Goal: Task Accomplishment & Management: Use online tool/utility

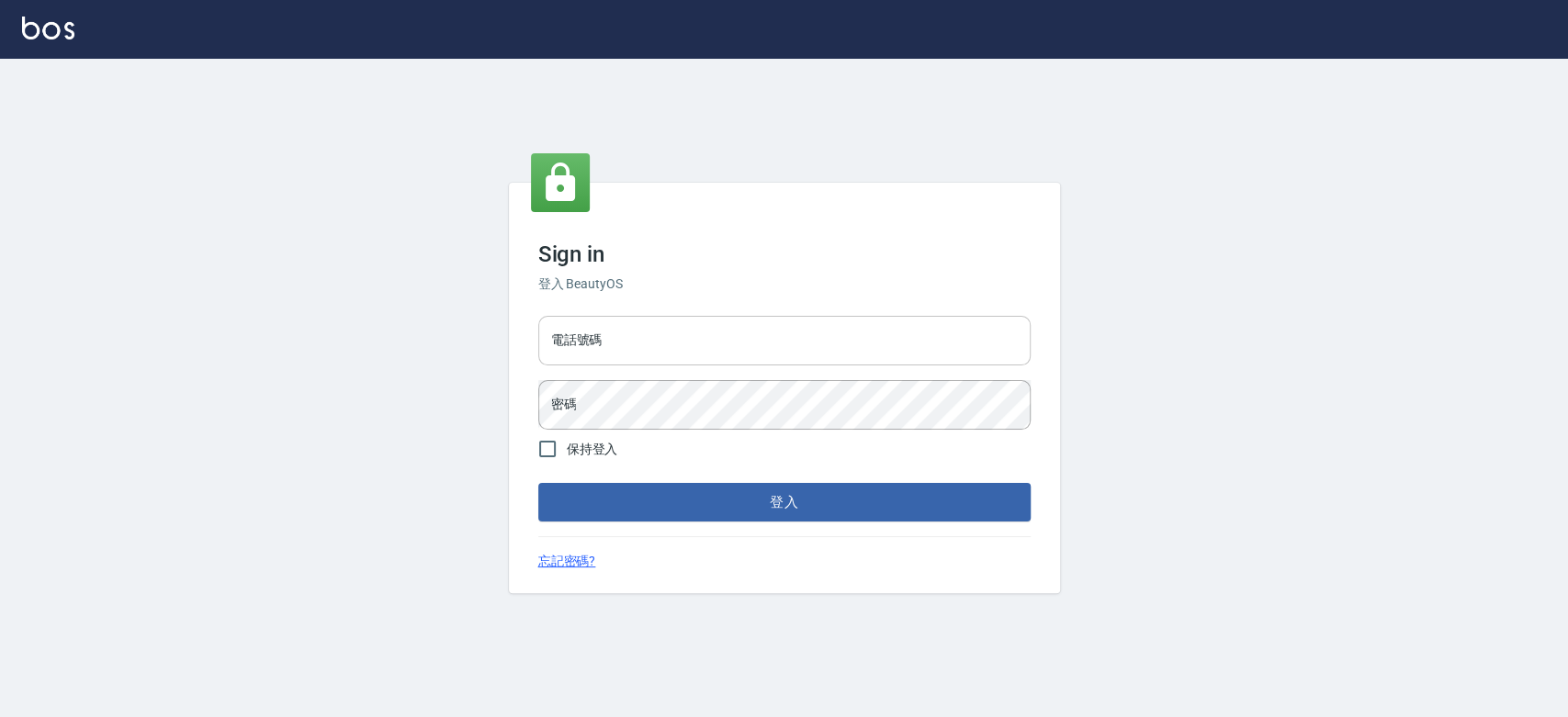
click at [870, 322] on input "電話號碼" at bounding box center [784, 341] width 493 height 50
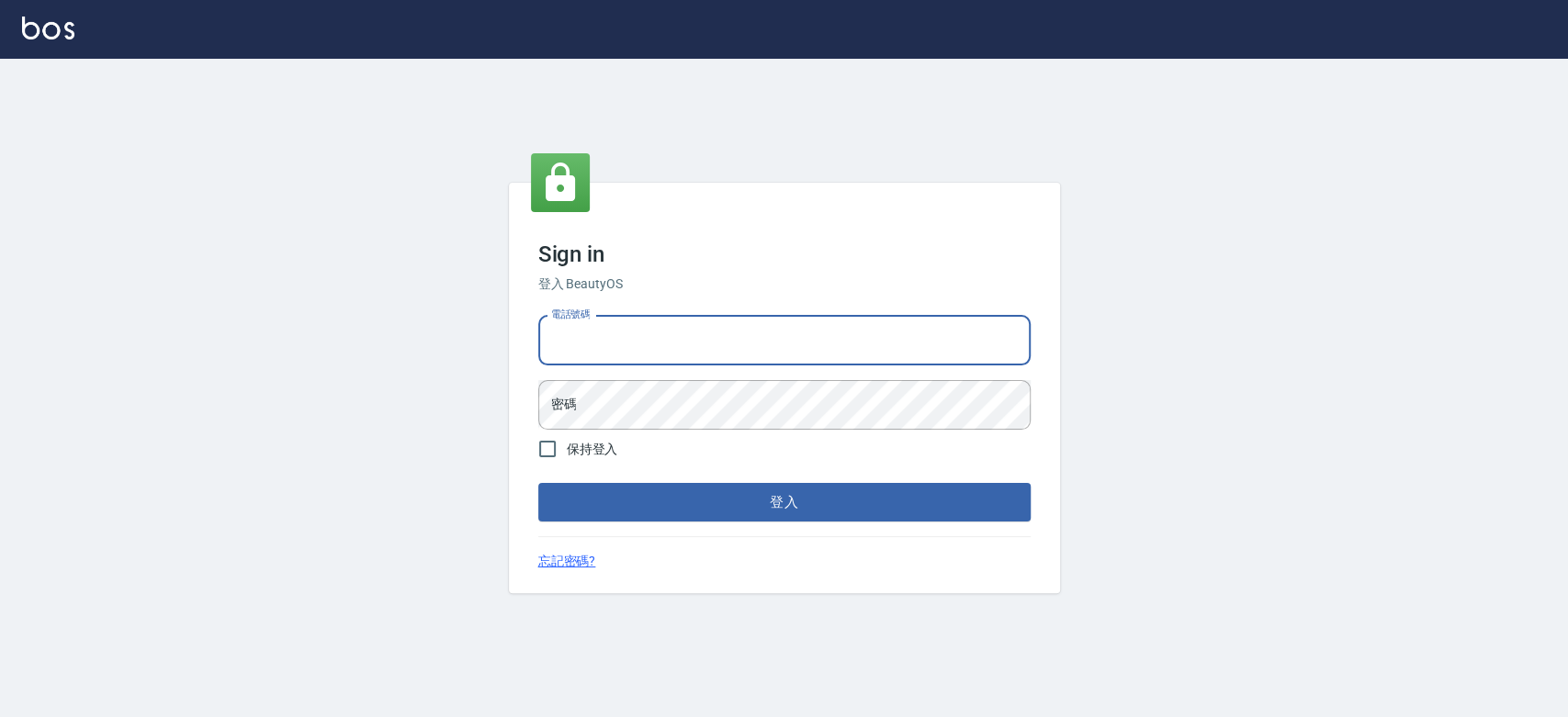
type input "0921342116"
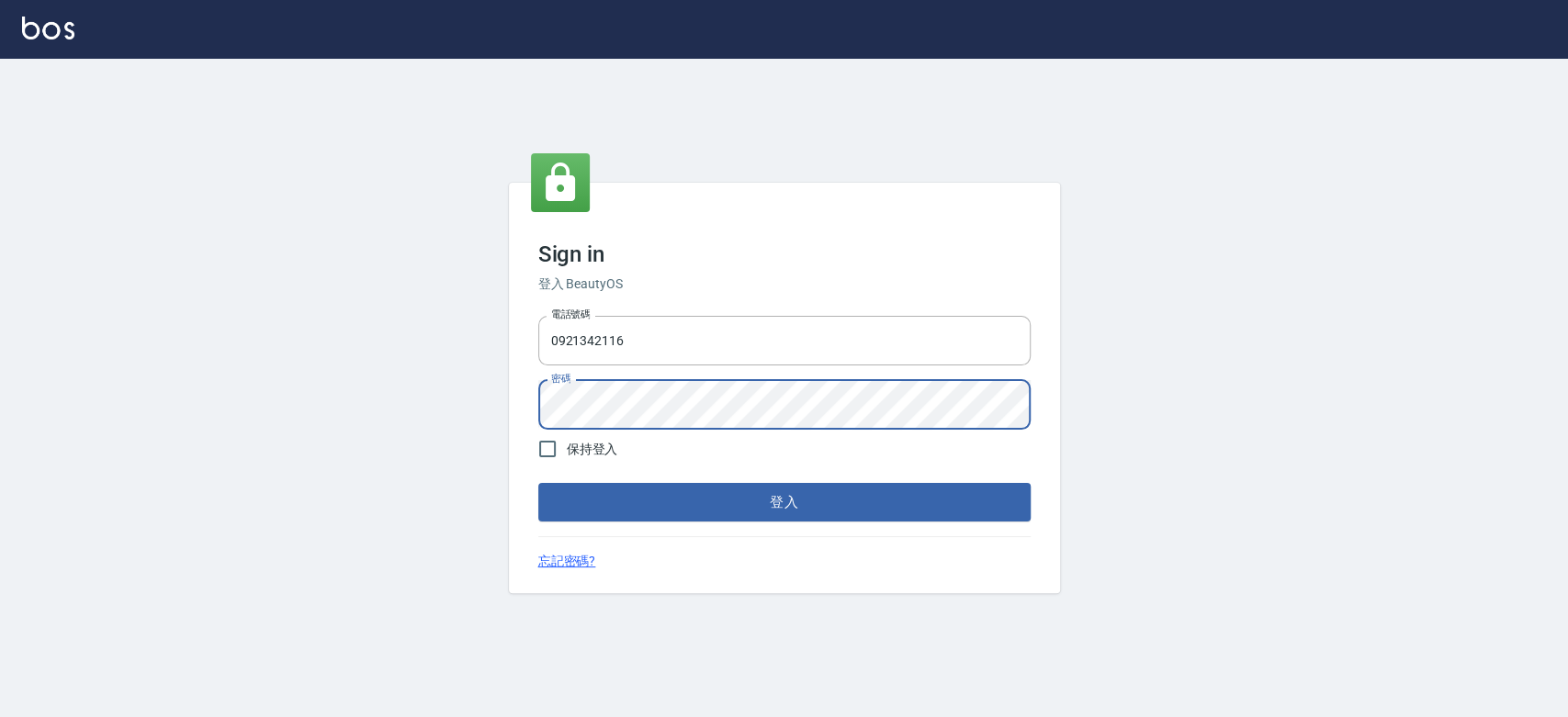
click at [538, 483] on button "登入" at bounding box center [784, 502] width 493 height 39
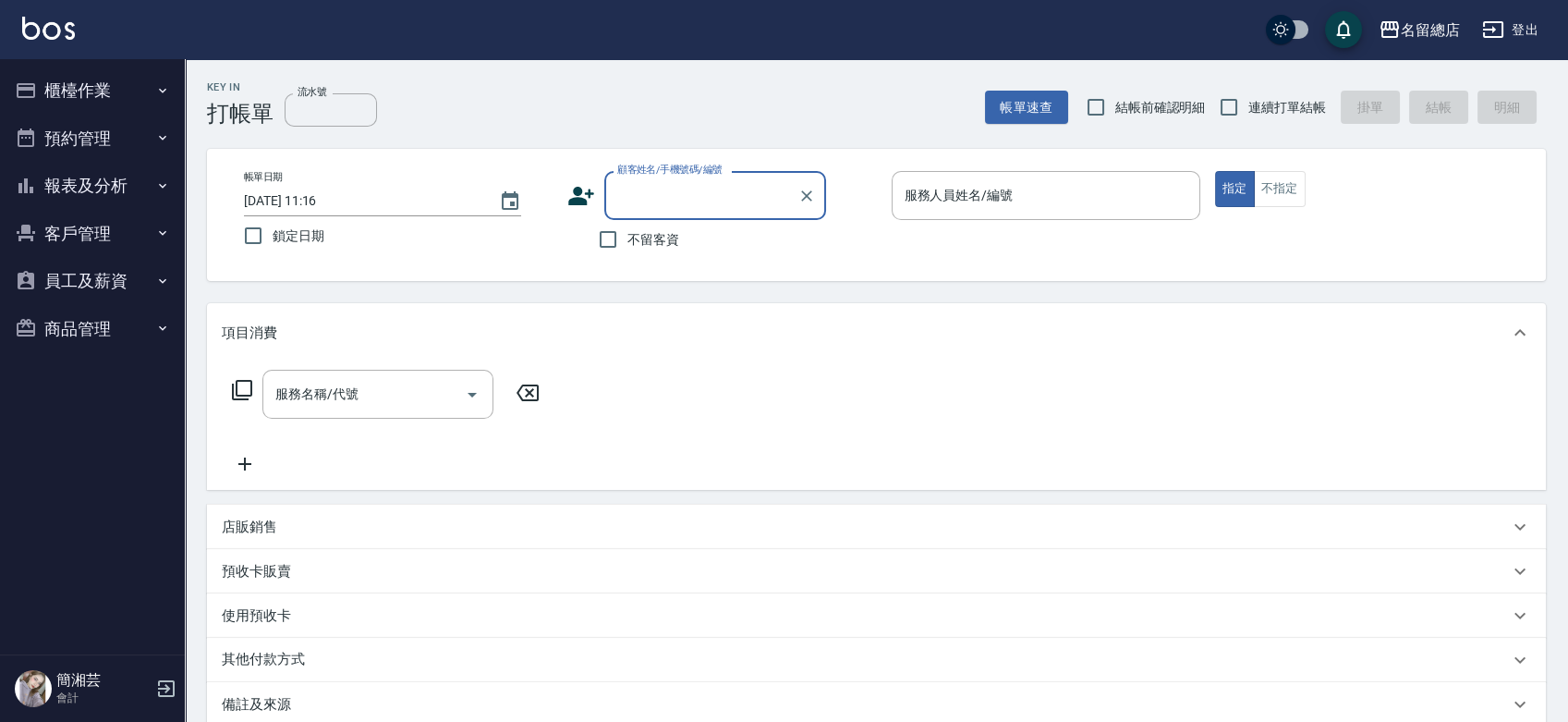
click at [1271, 106] on span "連續打單結帳" at bounding box center [1288, 107] width 78 height 19
click at [1249, 106] on input "連續打單結帳" at bounding box center [1229, 106] width 39 height 39
checkbox input "true"
click at [99, 91] on button "櫃檯作業" at bounding box center [92, 90] width 170 height 48
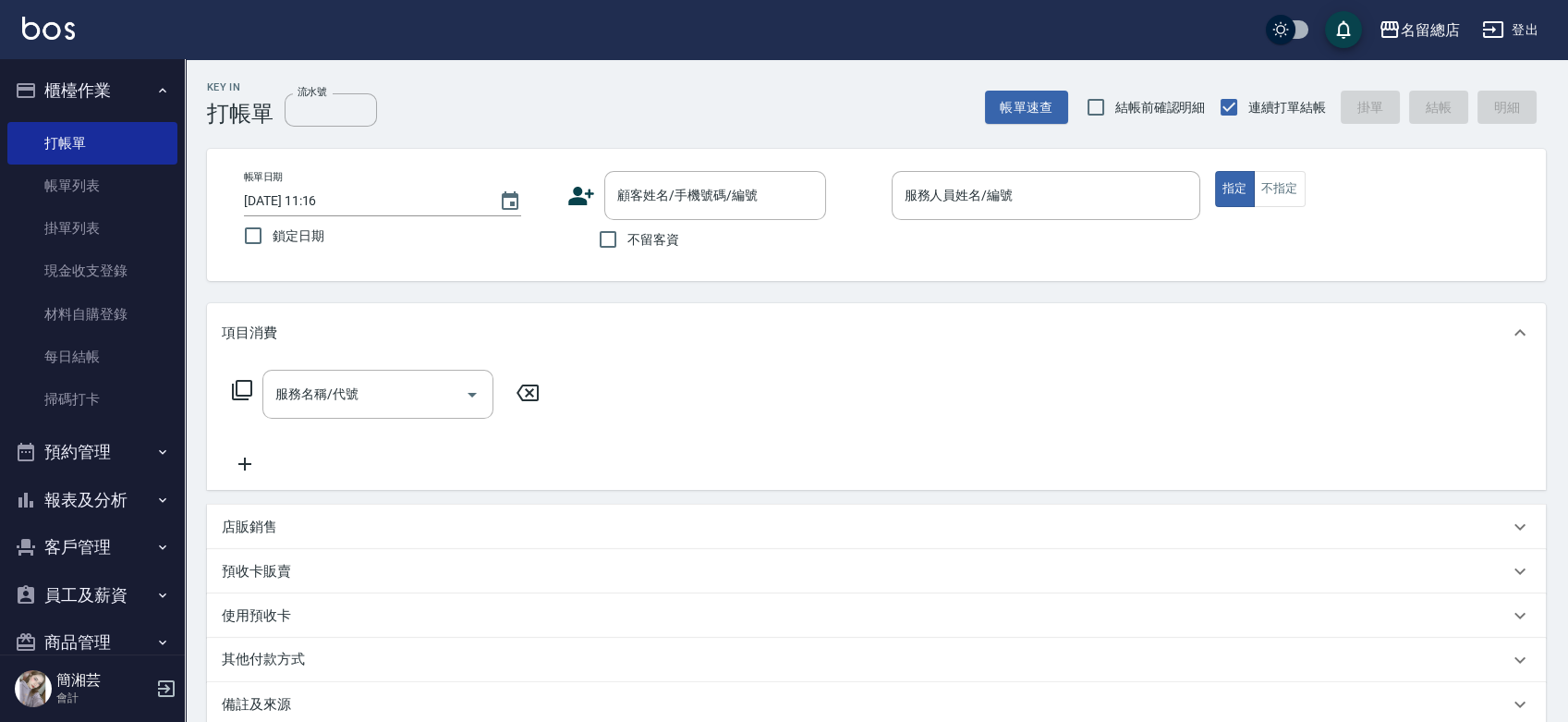
click at [105, 493] on button "報表及分析" at bounding box center [92, 500] width 170 height 48
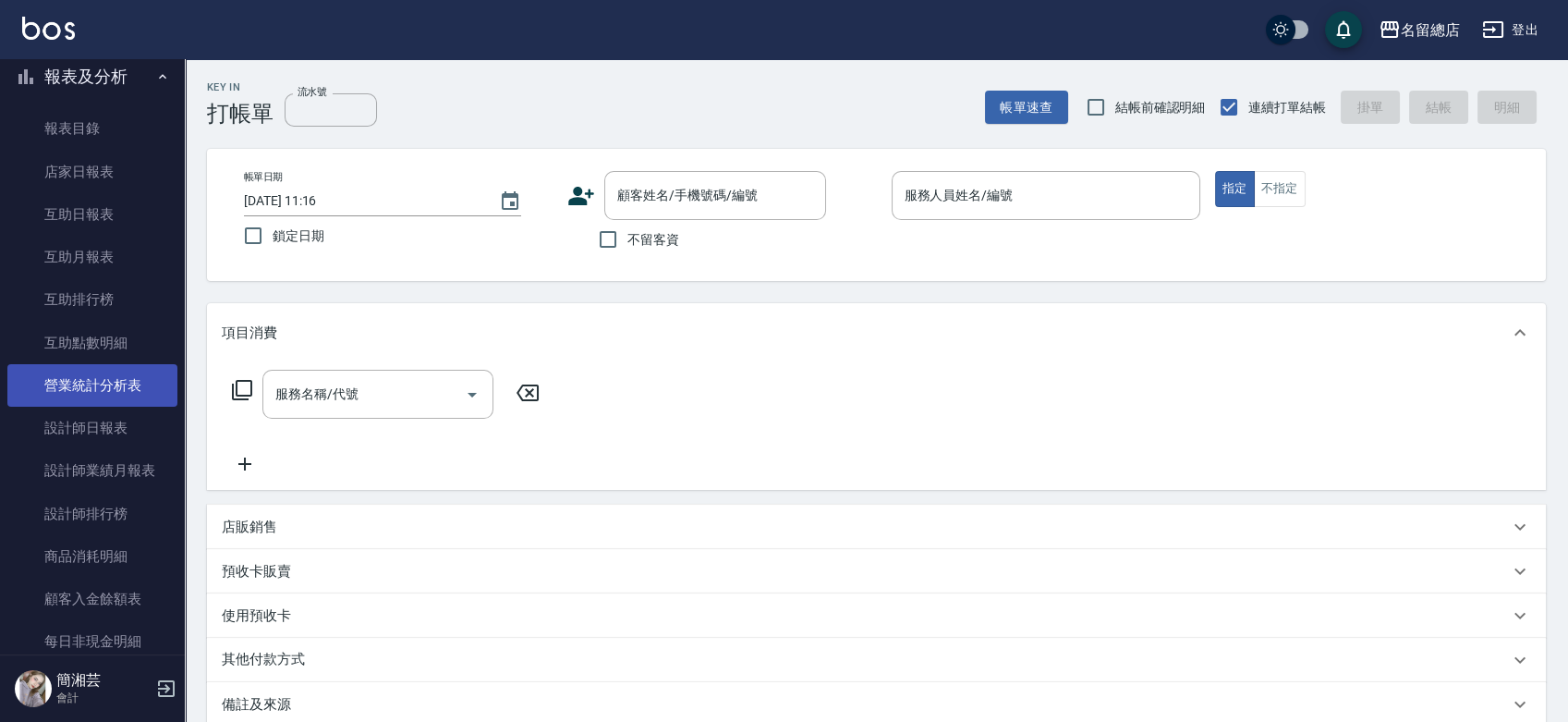
scroll to position [410, 0]
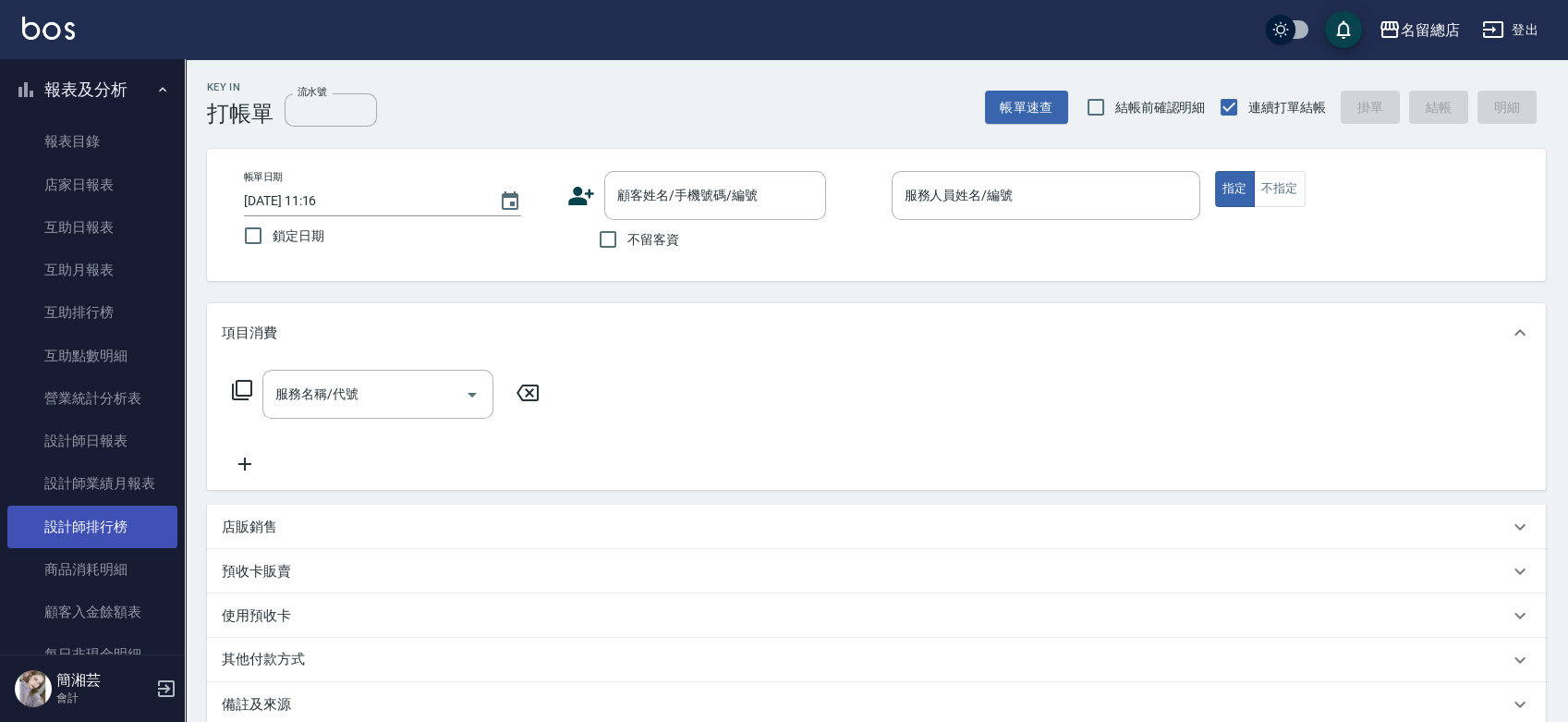
click at [90, 533] on link "設計師排行榜" at bounding box center [92, 526] width 170 height 43
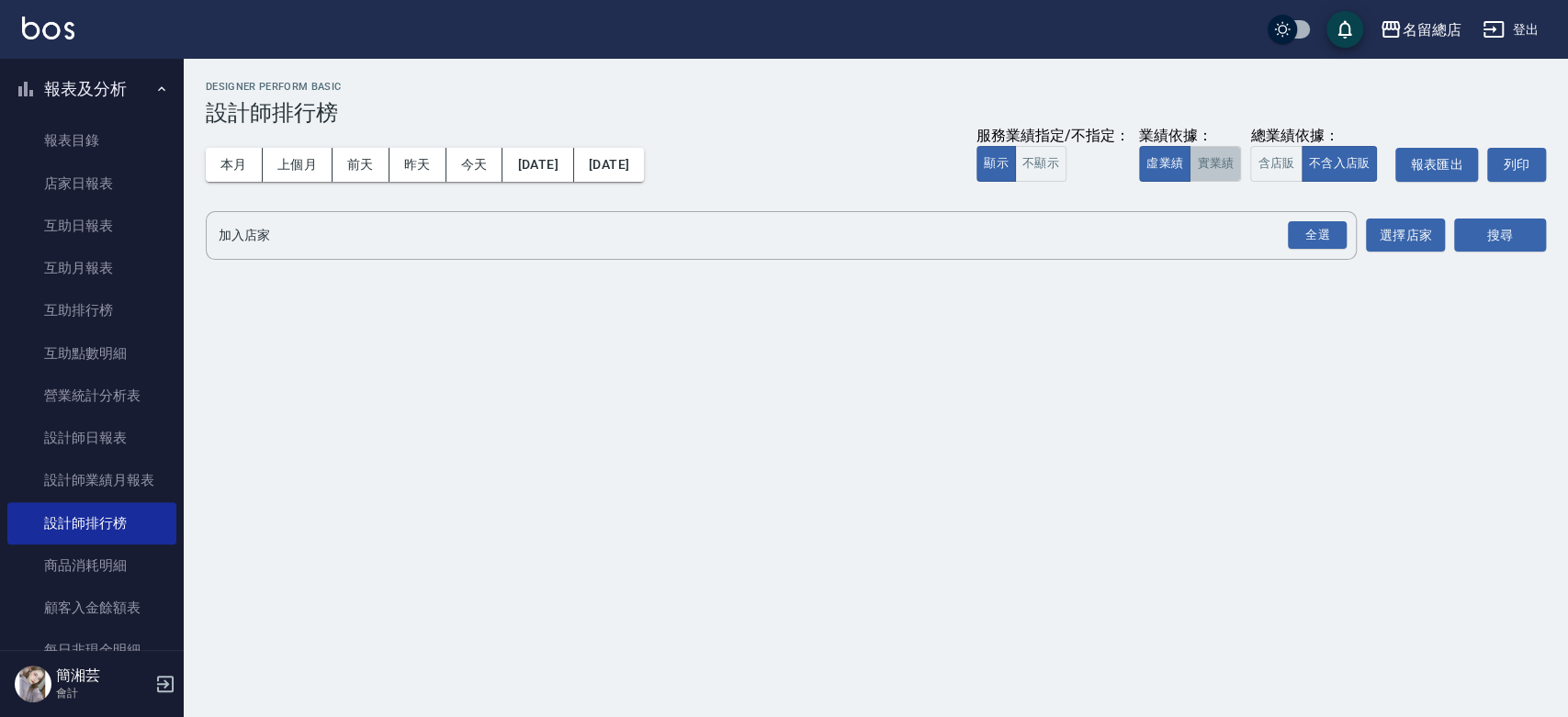
click at [1220, 176] on button "實業績" at bounding box center [1215, 164] width 51 height 36
drag, startPoint x: 1320, startPoint y: 241, endPoint x: 1340, endPoint y: 240, distance: 20.0
click at [1320, 241] on div "全選" at bounding box center [1317, 236] width 59 height 28
click at [1509, 233] on button "搜尋" at bounding box center [1499, 237] width 92 height 34
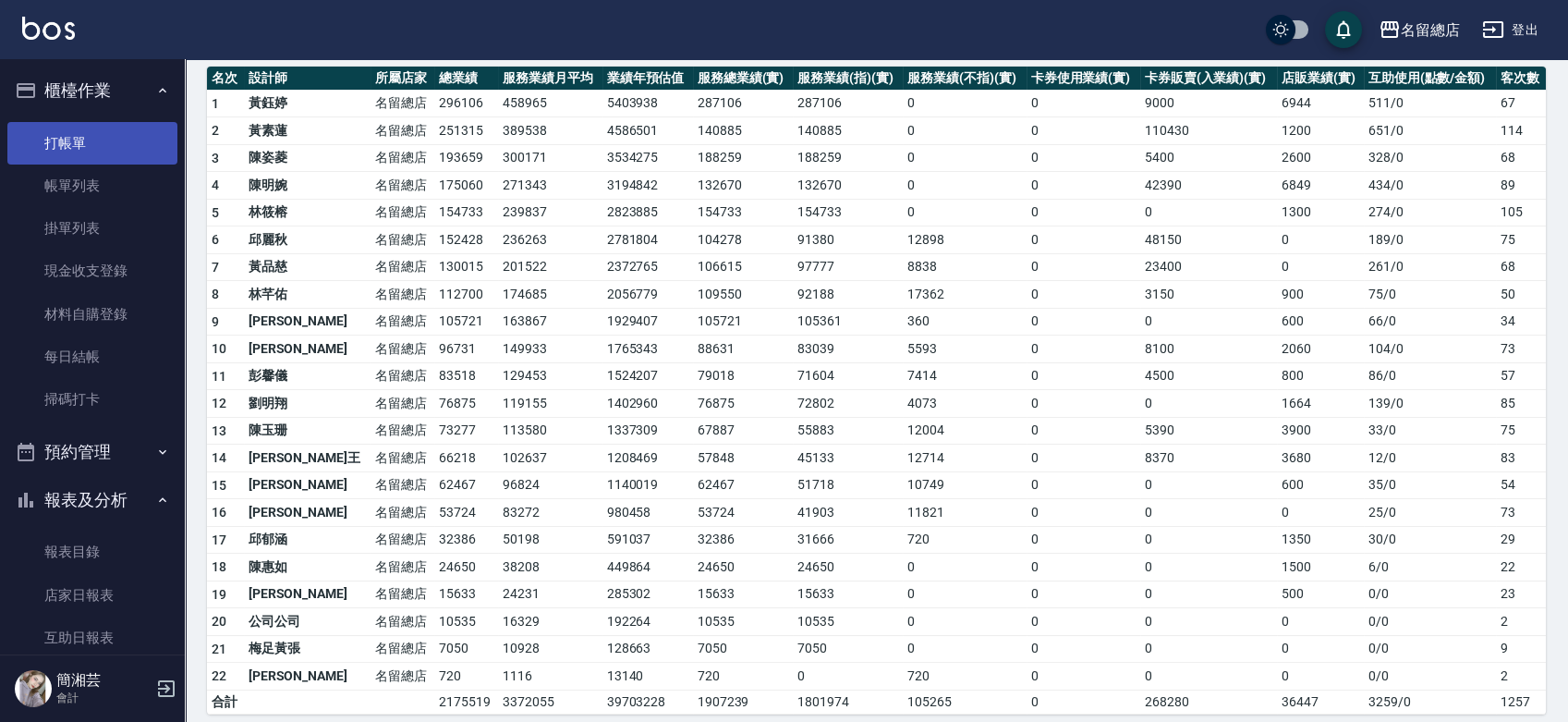
click at [73, 124] on link "打帳單" at bounding box center [92, 142] width 170 height 43
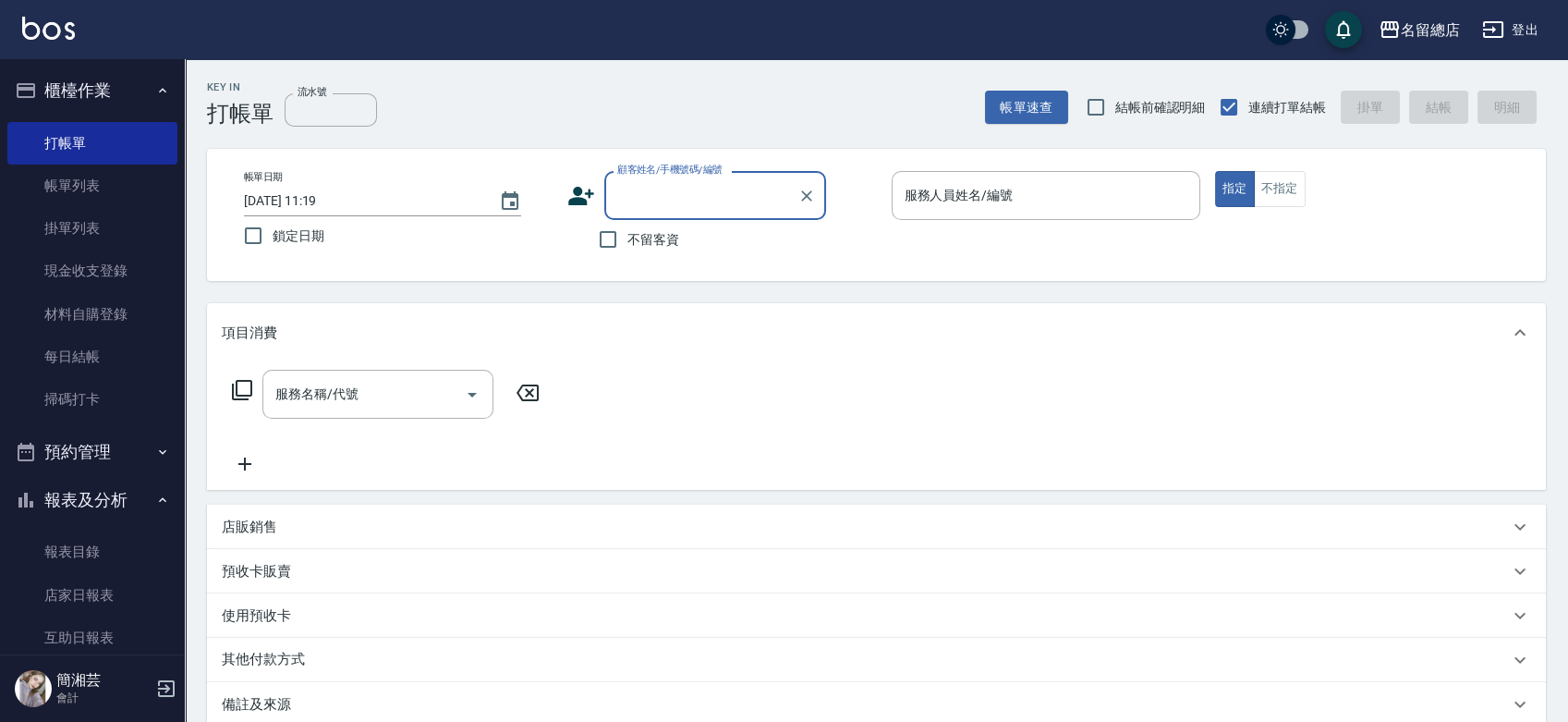
click at [652, 238] on span "不留客資" at bounding box center [653, 239] width 51 height 19
click at [628, 238] on input "不留客資" at bounding box center [608, 239] width 39 height 39
checkbox input "true"
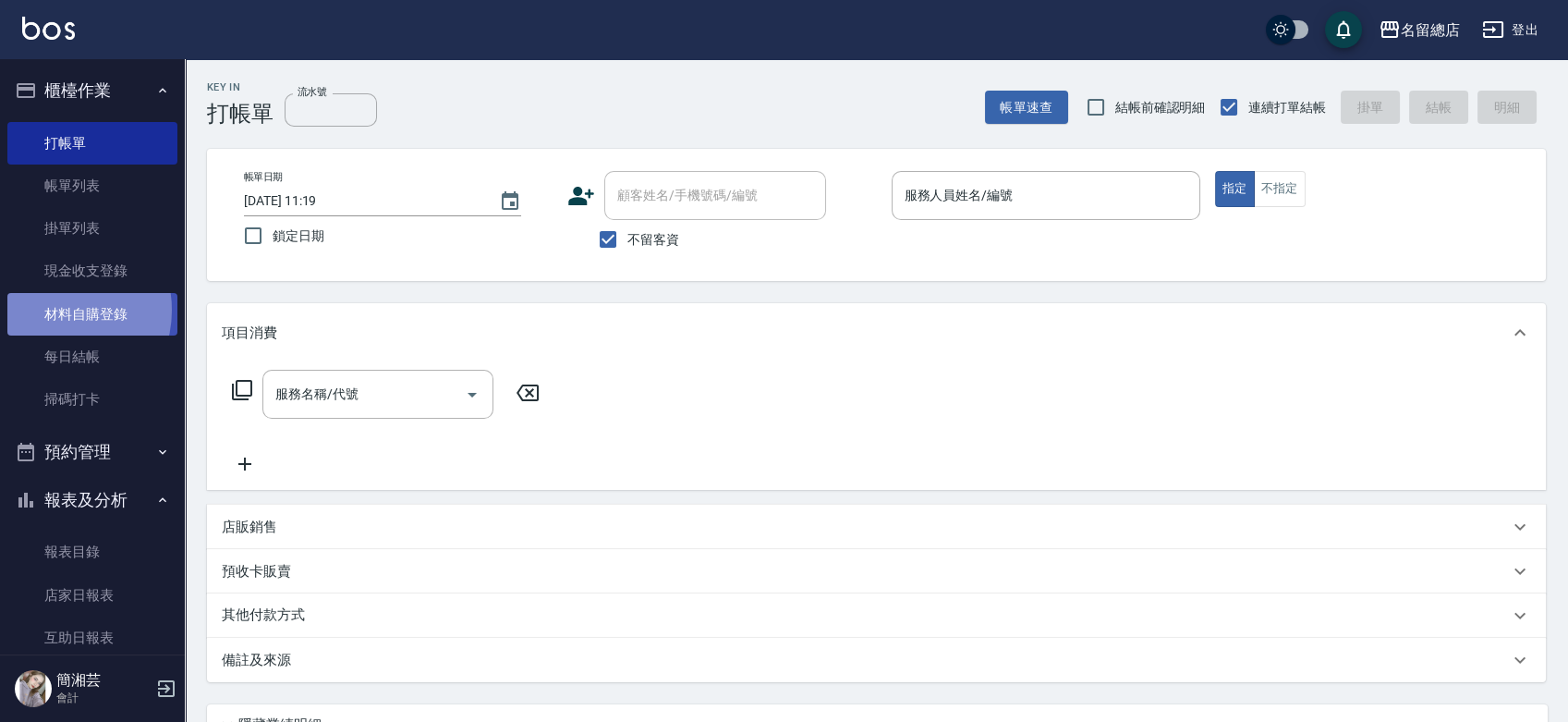
click at [57, 310] on link "材料自購登錄" at bounding box center [92, 314] width 170 height 43
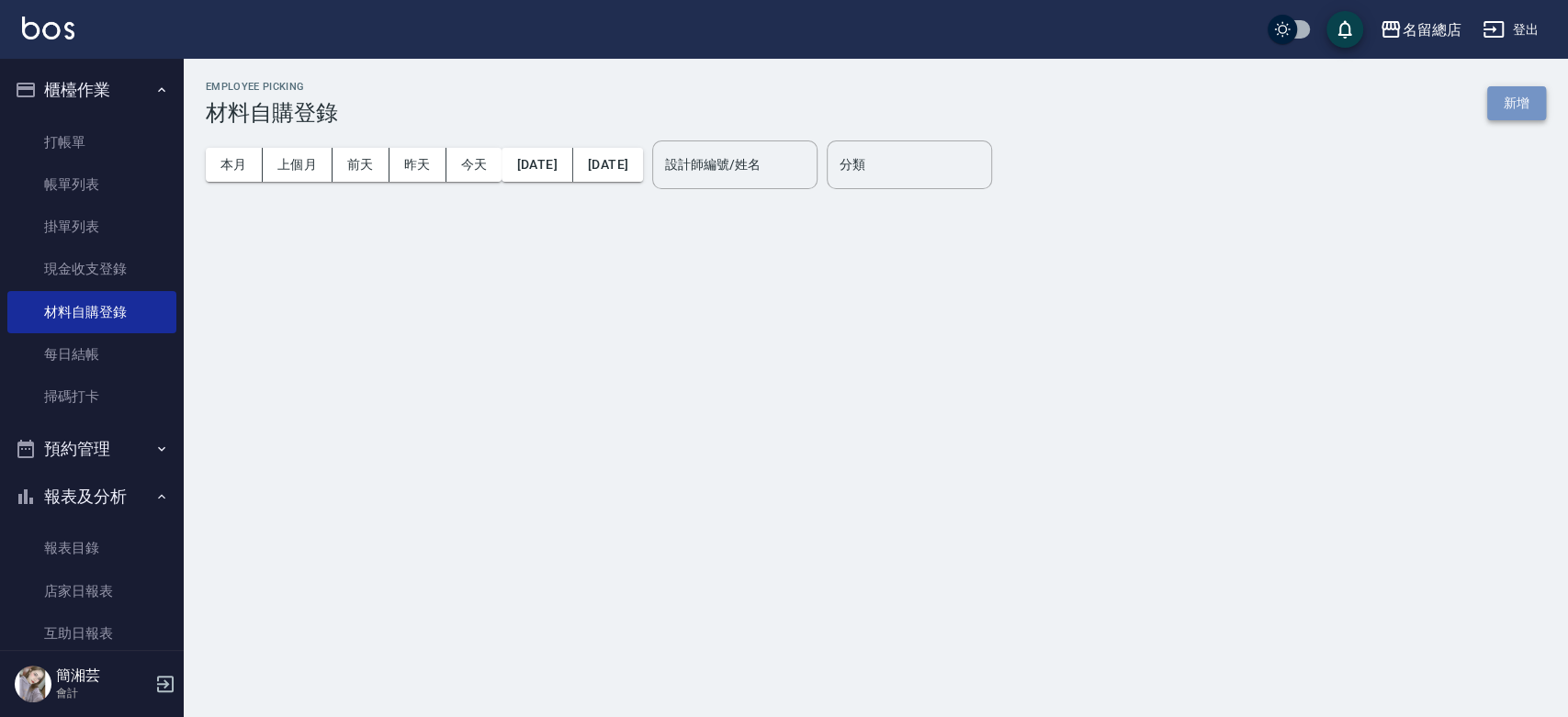
click at [1518, 105] on button "新增" at bounding box center [1516, 103] width 59 height 34
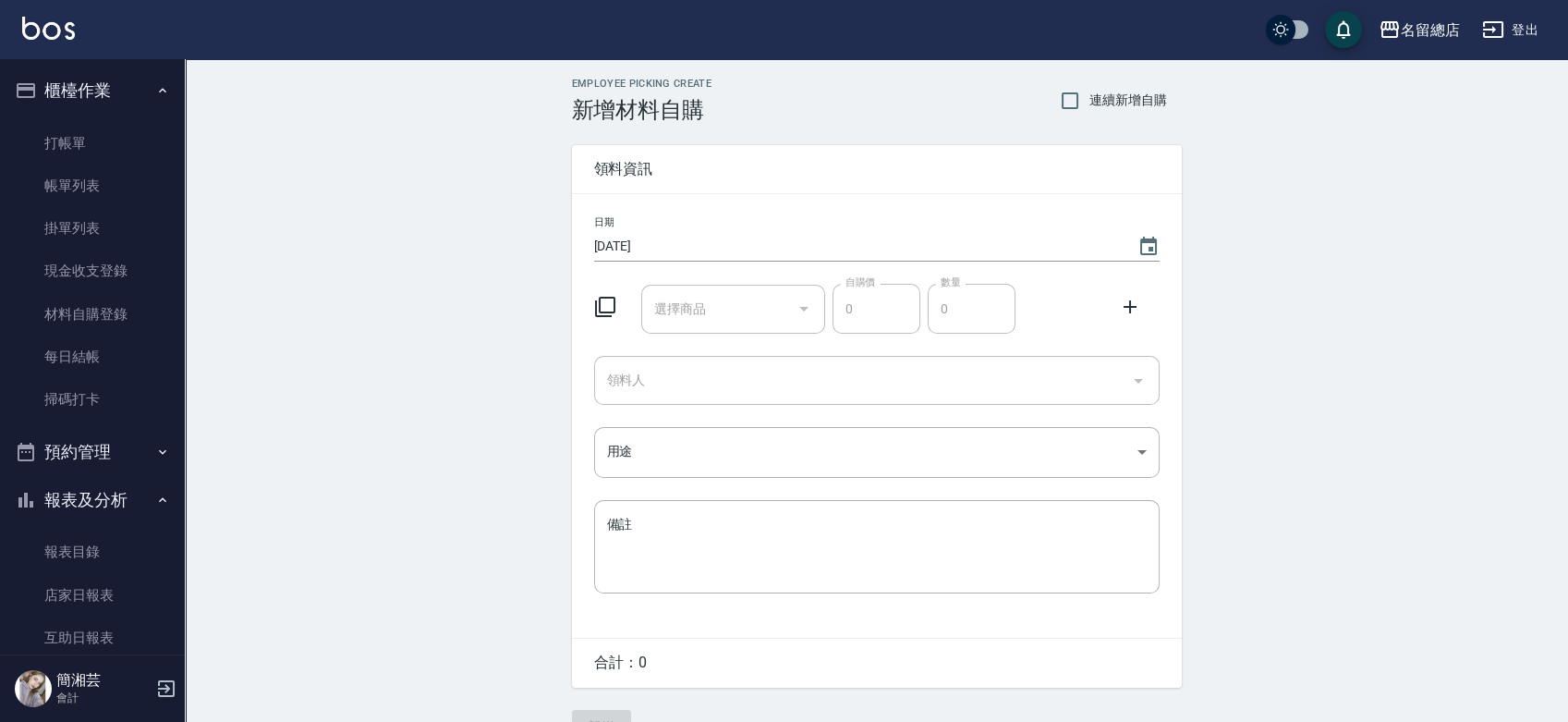
click at [731, 314] on input "選擇商品" at bounding box center [719, 309] width 140 height 32
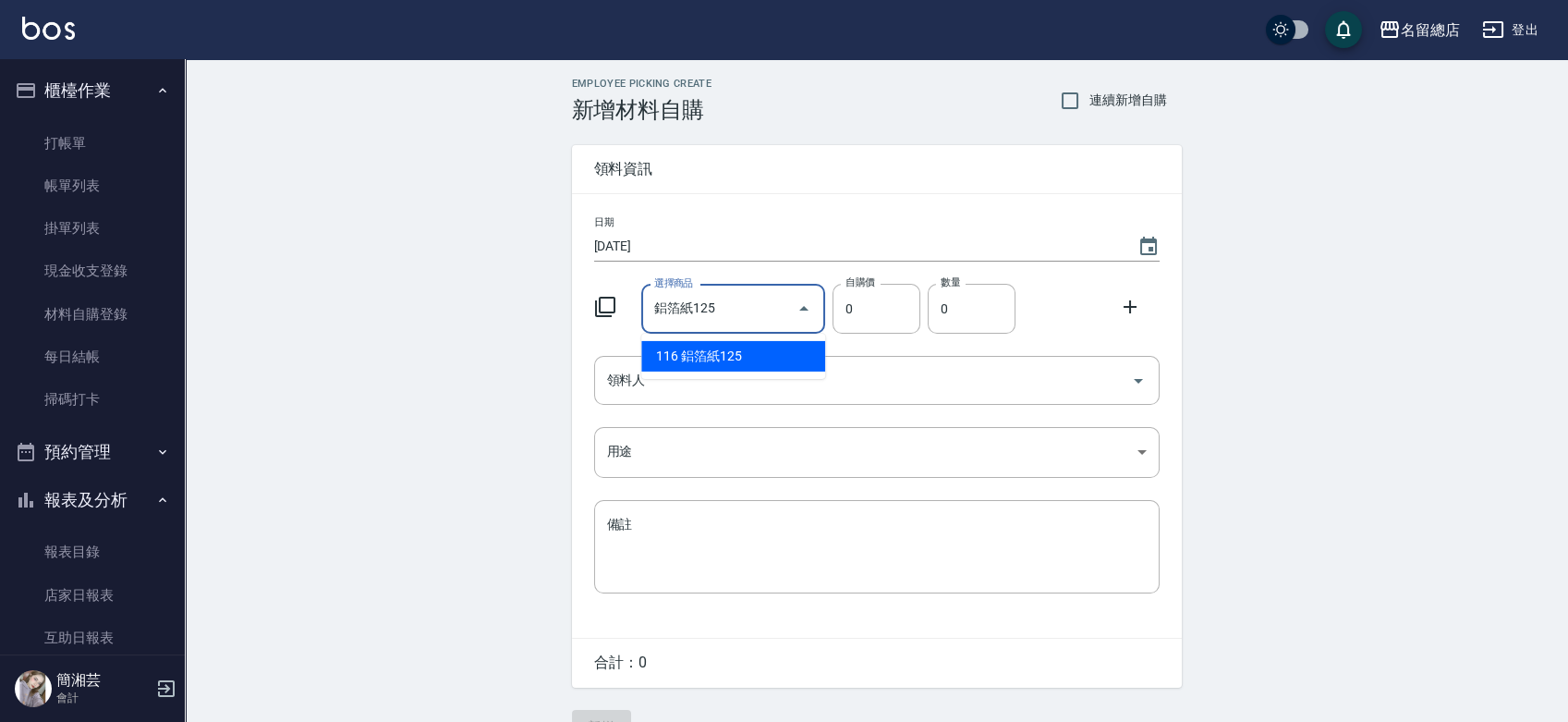
click at [729, 353] on li "116 鋁箔紙125" at bounding box center [733, 356] width 184 height 30
type input "鋁箔紙125"
type input "135"
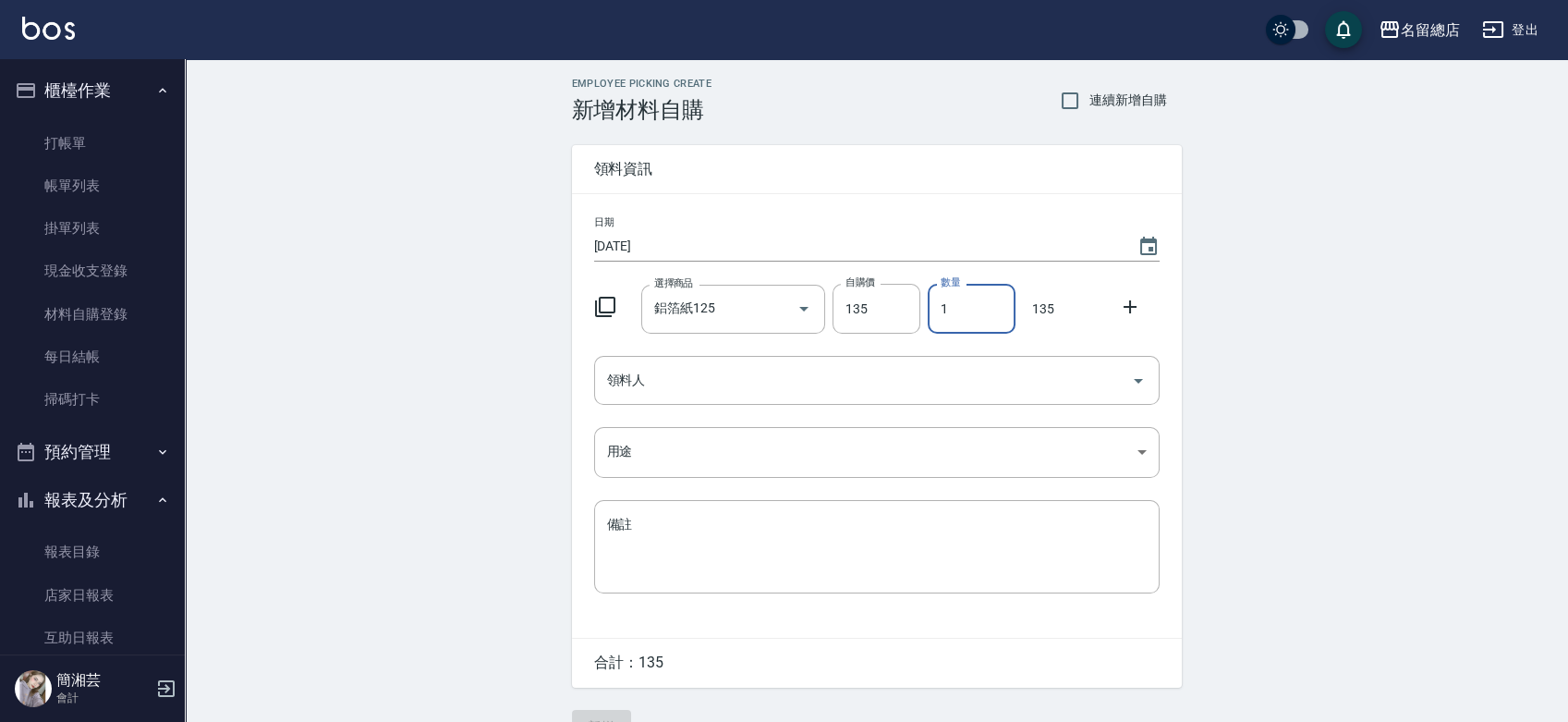
drag, startPoint x: 947, startPoint y: 308, endPoint x: 934, endPoint y: 309, distance: 13.0
click at [934, 309] on input "1" at bounding box center [972, 309] width 87 height 50
type input "2"
click at [806, 379] on input "領料人" at bounding box center [862, 380] width 521 height 32
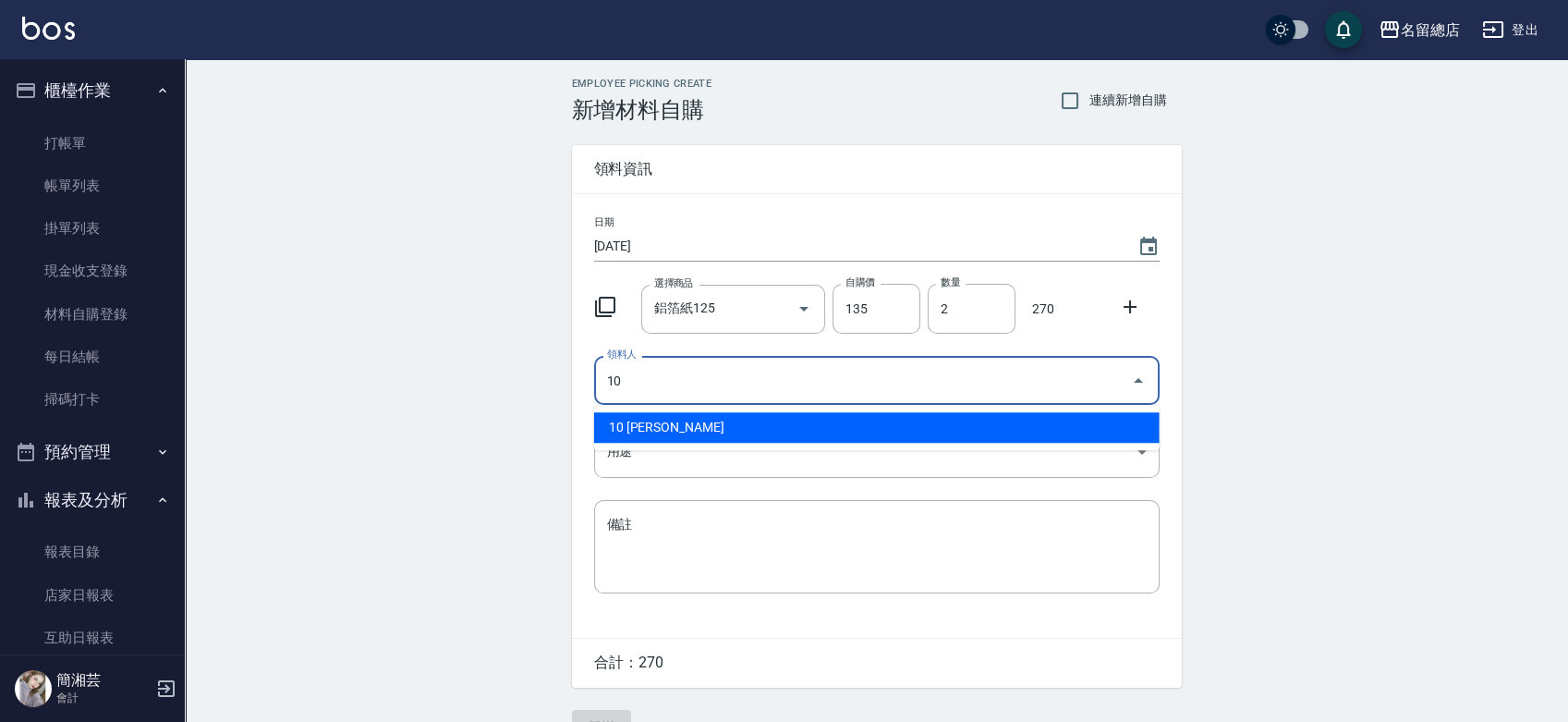
type input "10 [PERSON_NAME]"
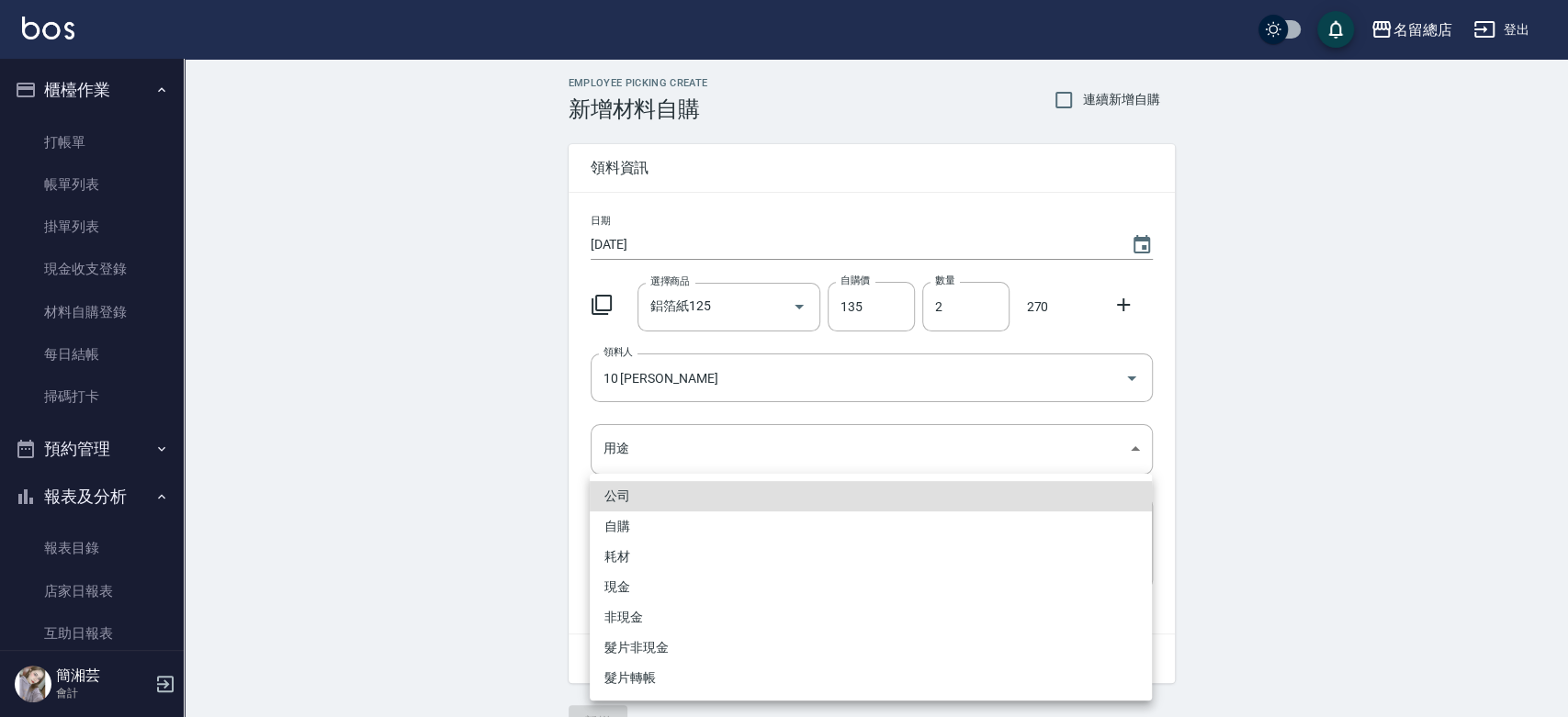
click at [633, 508] on li "公司" at bounding box center [871, 496] width 563 height 30
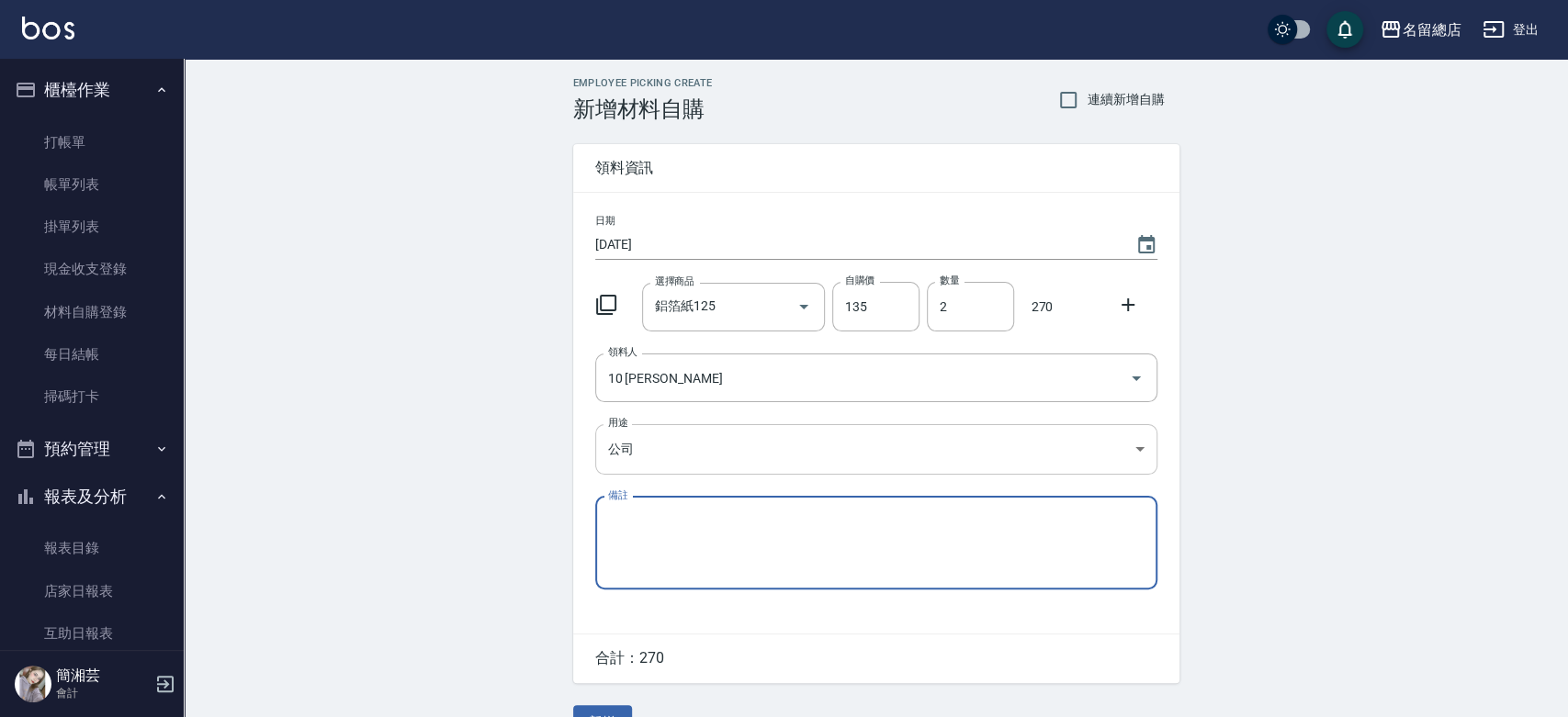
click at [618, 451] on body "名留總店 登出 櫃檯作業 打帳單 帳單列表 掛單列表 現金收支登錄 材料自購登錄 每日結帳 掃碼打卡 預約管理 預約管理 單日預約紀錄 單週預約紀錄 報表及分…" at bounding box center [784, 378] width 1568 height 757
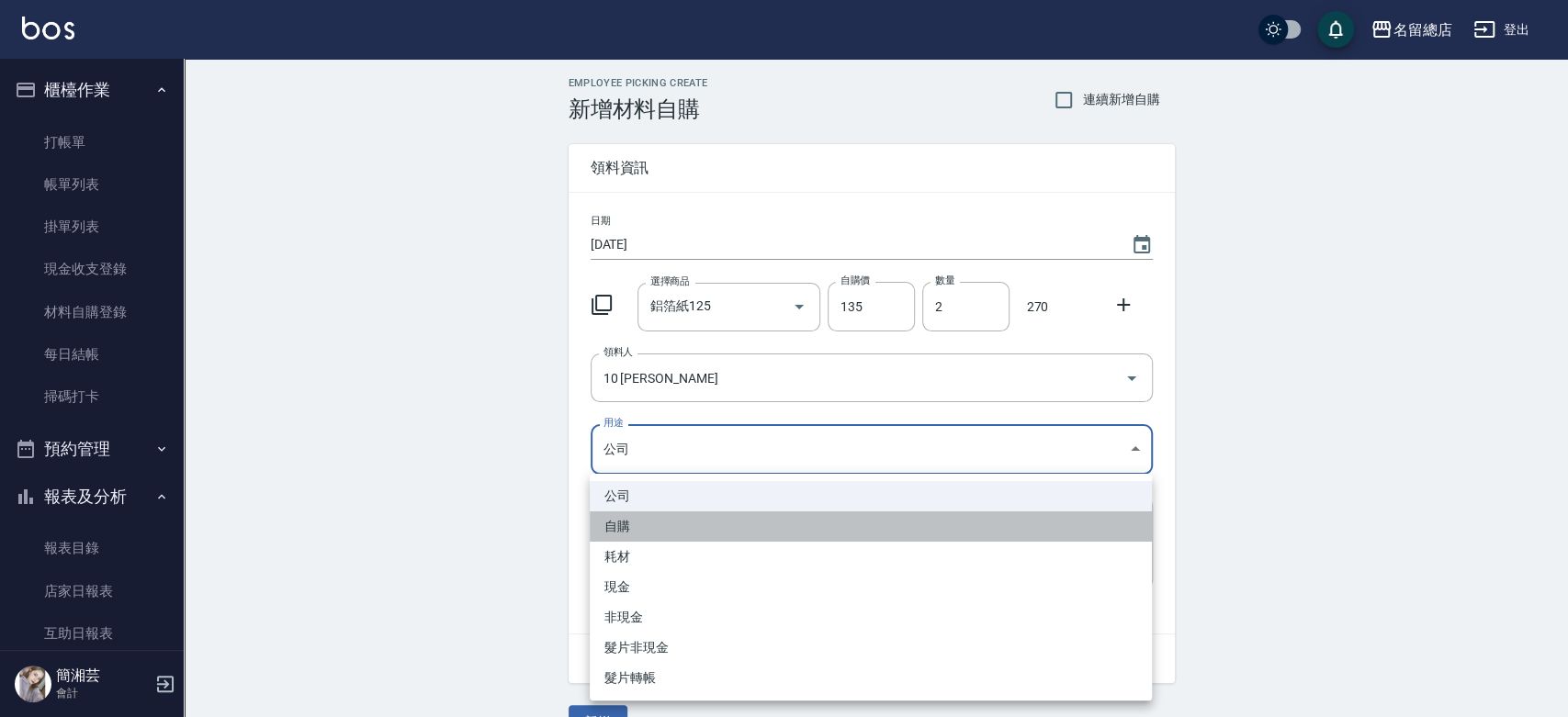
click at [638, 525] on li "自購" at bounding box center [871, 526] width 563 height 30
type input "自購"
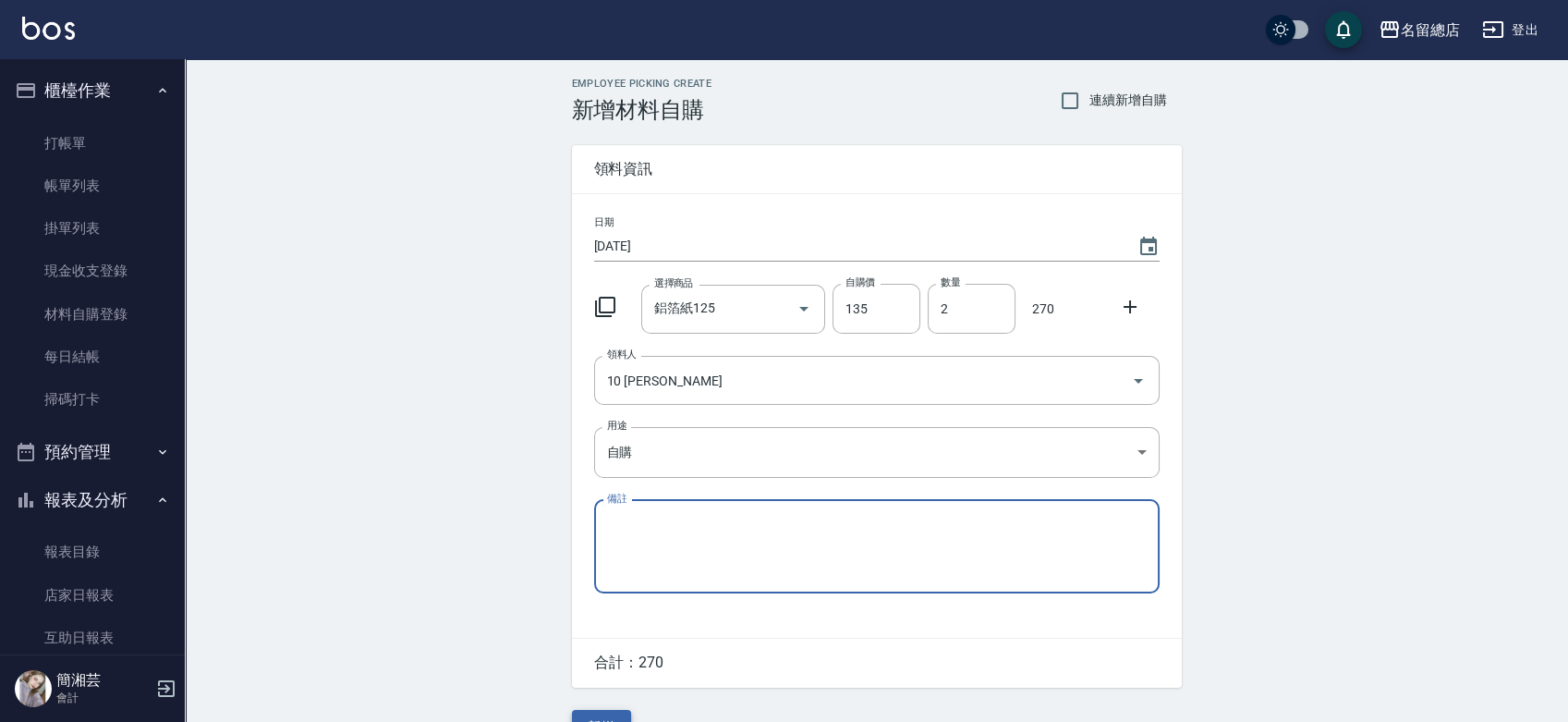
click at [599, 714] on button "新增" at bounding box center [601, 727] width 59 height 34
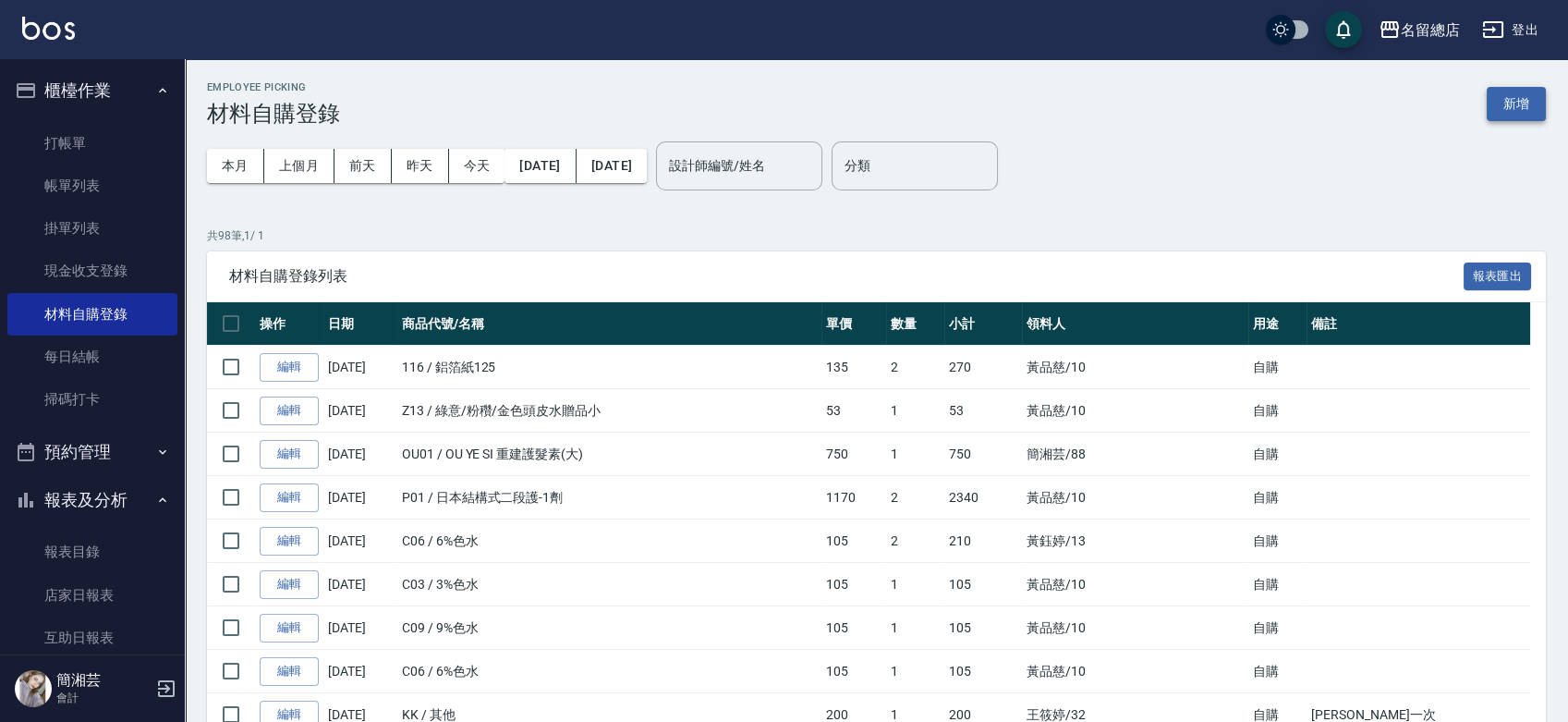
click at [1509, 105] on button "新增" at bounding box center [1517, 104] width 59 height 34
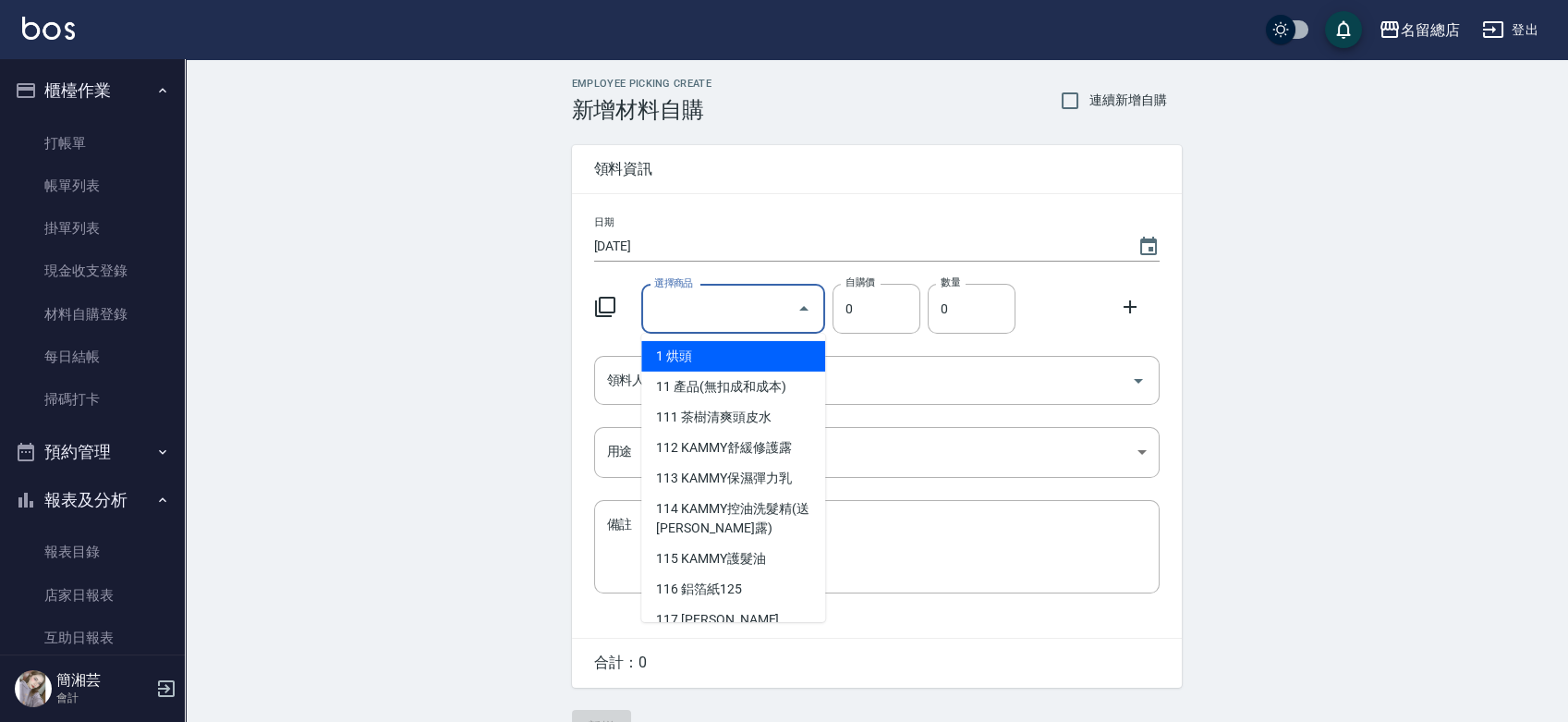
click at [683, 308] on input "選擇商品" at bounding box center [719, 309] width 140 height 32
type input "6%色水"
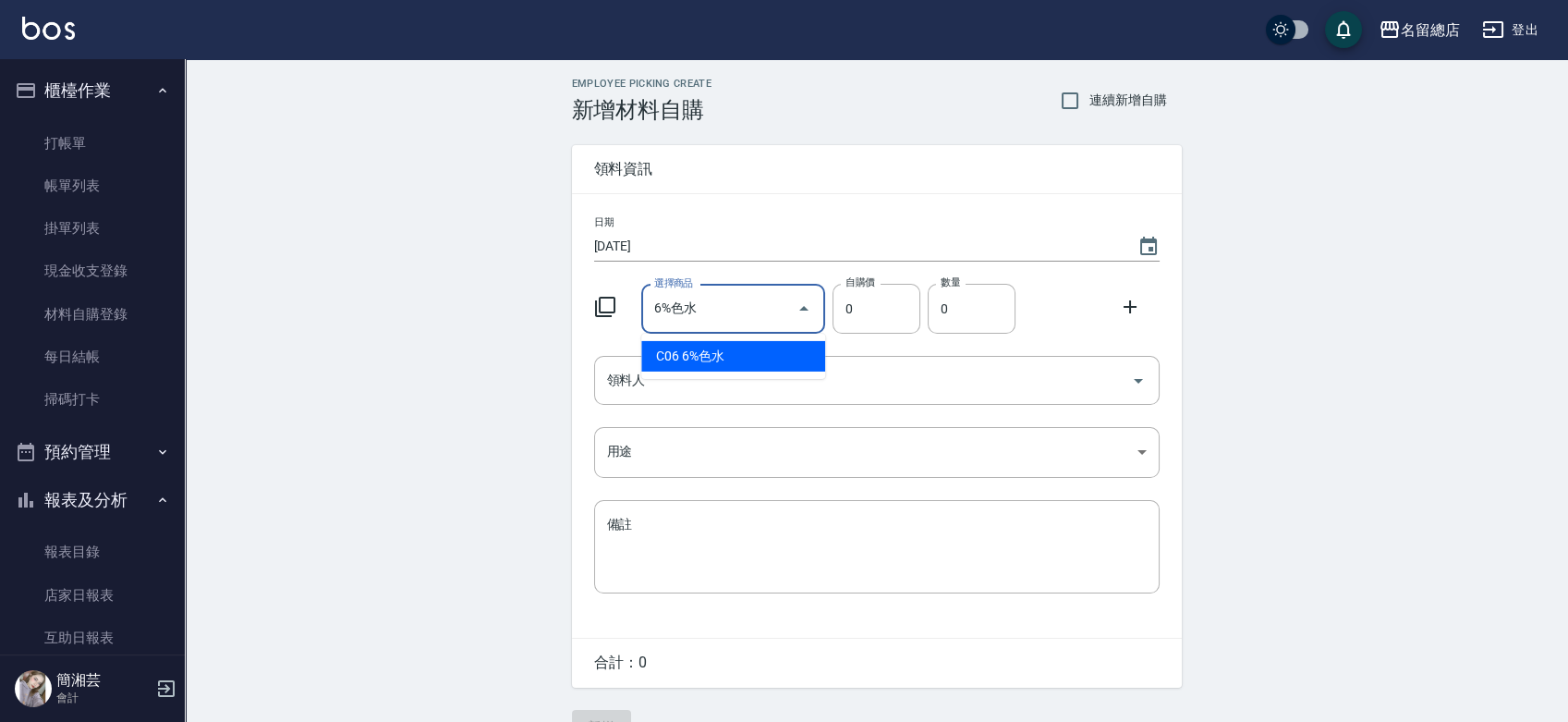
click at [746, 353] on li "C06 6%色水" at bounding box center [733, 356] width 184 height 30
type input "105"
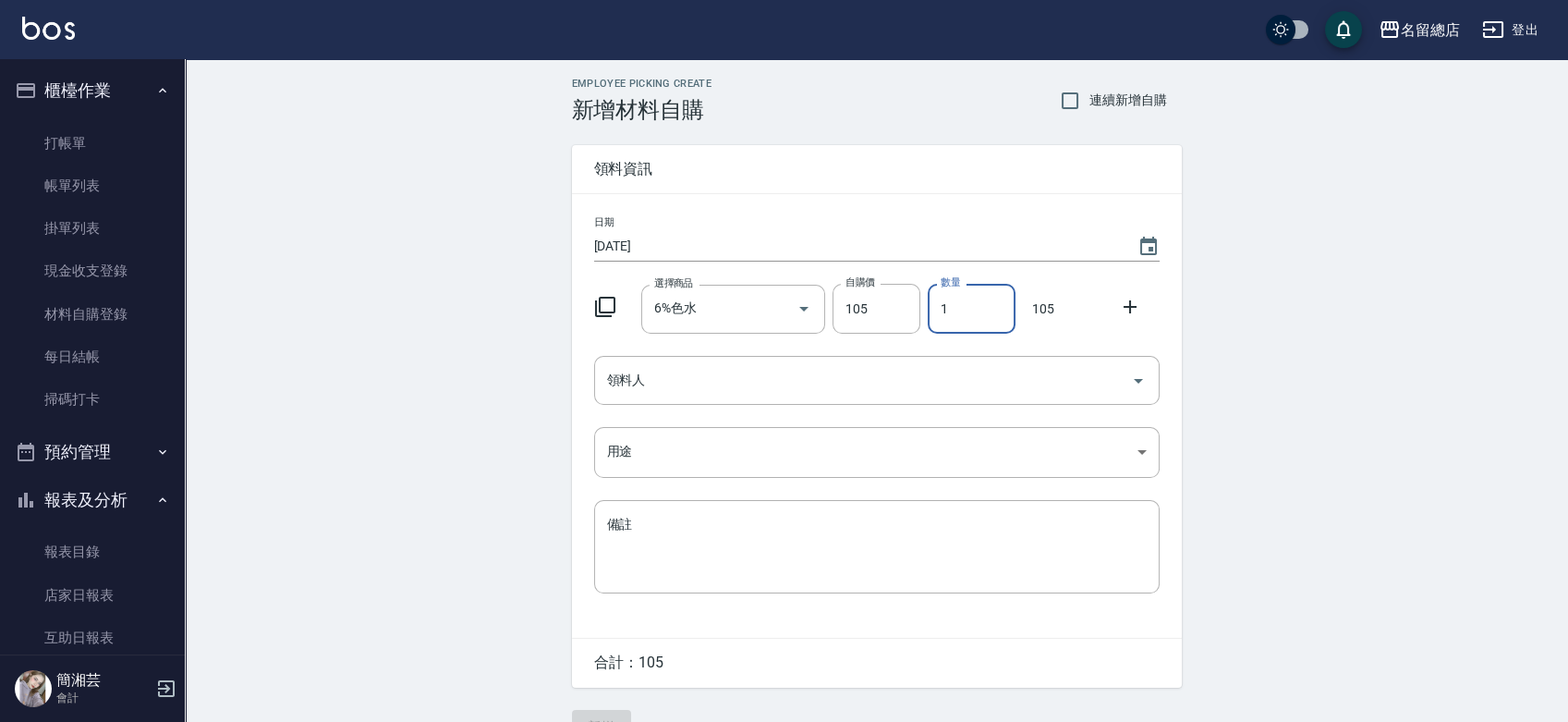
drag, startPoint x: 952, startPoint y: 310, endPoint x: 938, endPoint y: 317, distance: 15.7
click at [938, 317] on input "1" at bounding box center [972, 309] width 87 height 50
type input "2"
click at [824, 383] on input "領料人" at bounding box center [862, 380] width 521 height 32
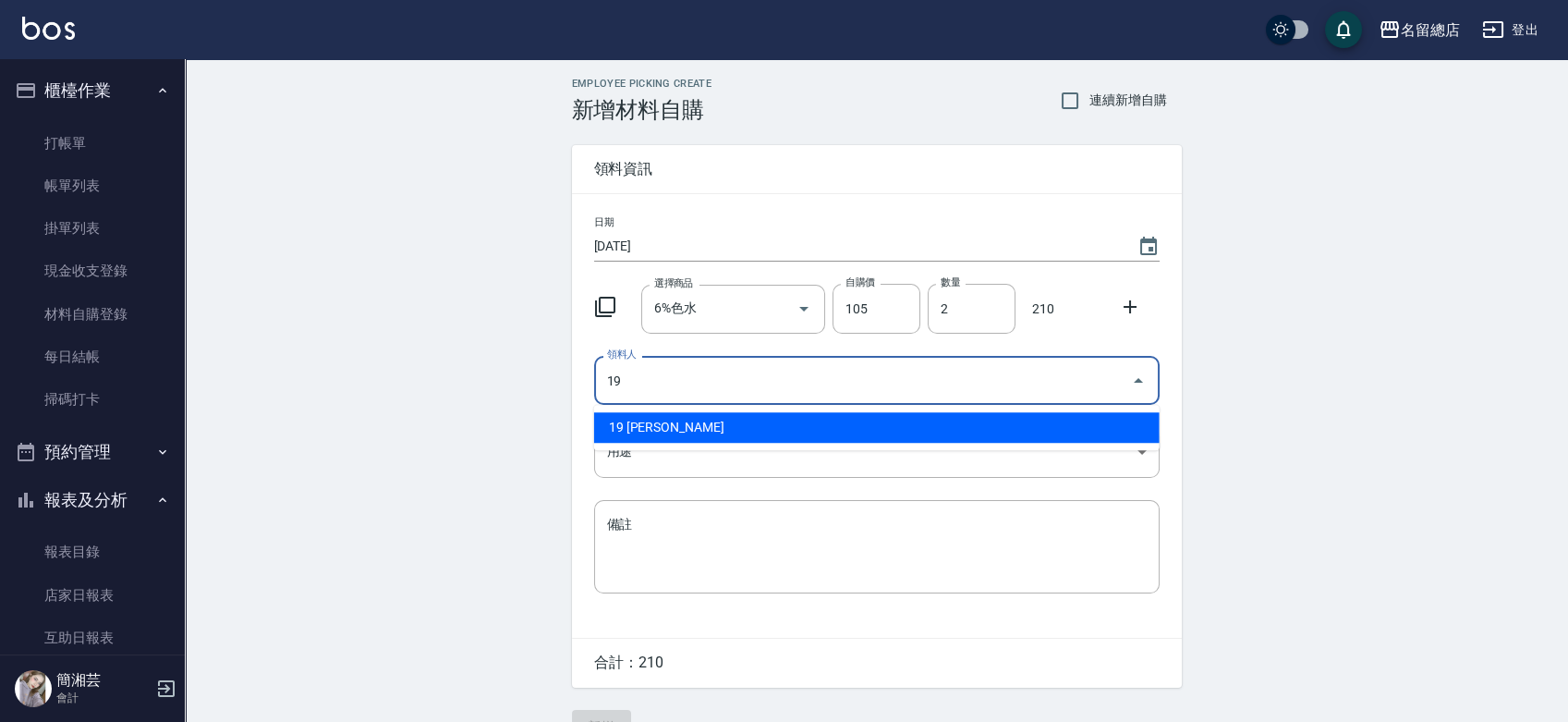
type input "19 [PERSON_NAME]"
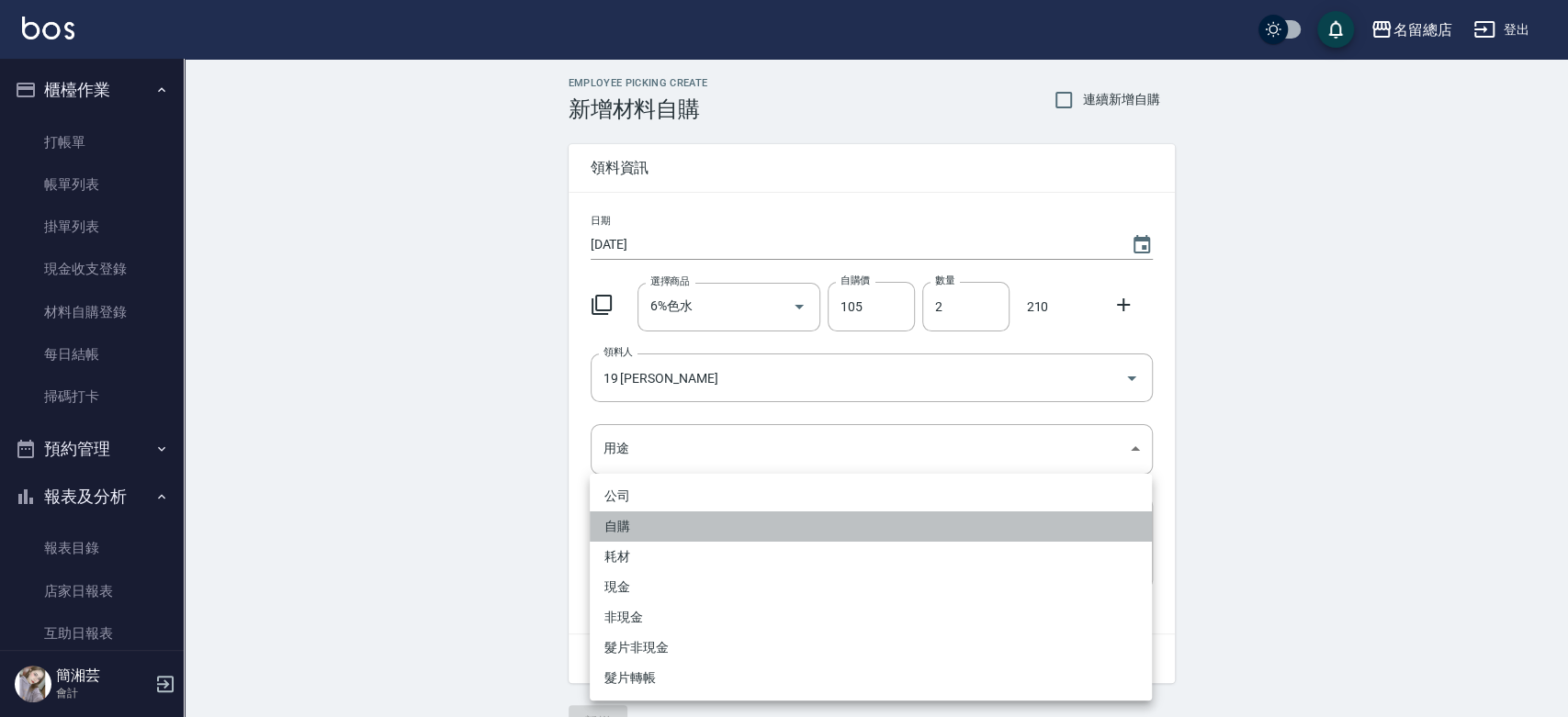
click at [613, 523] on li "自購" at bounding box center [871, 526] width 563 height 30
type input "自購"
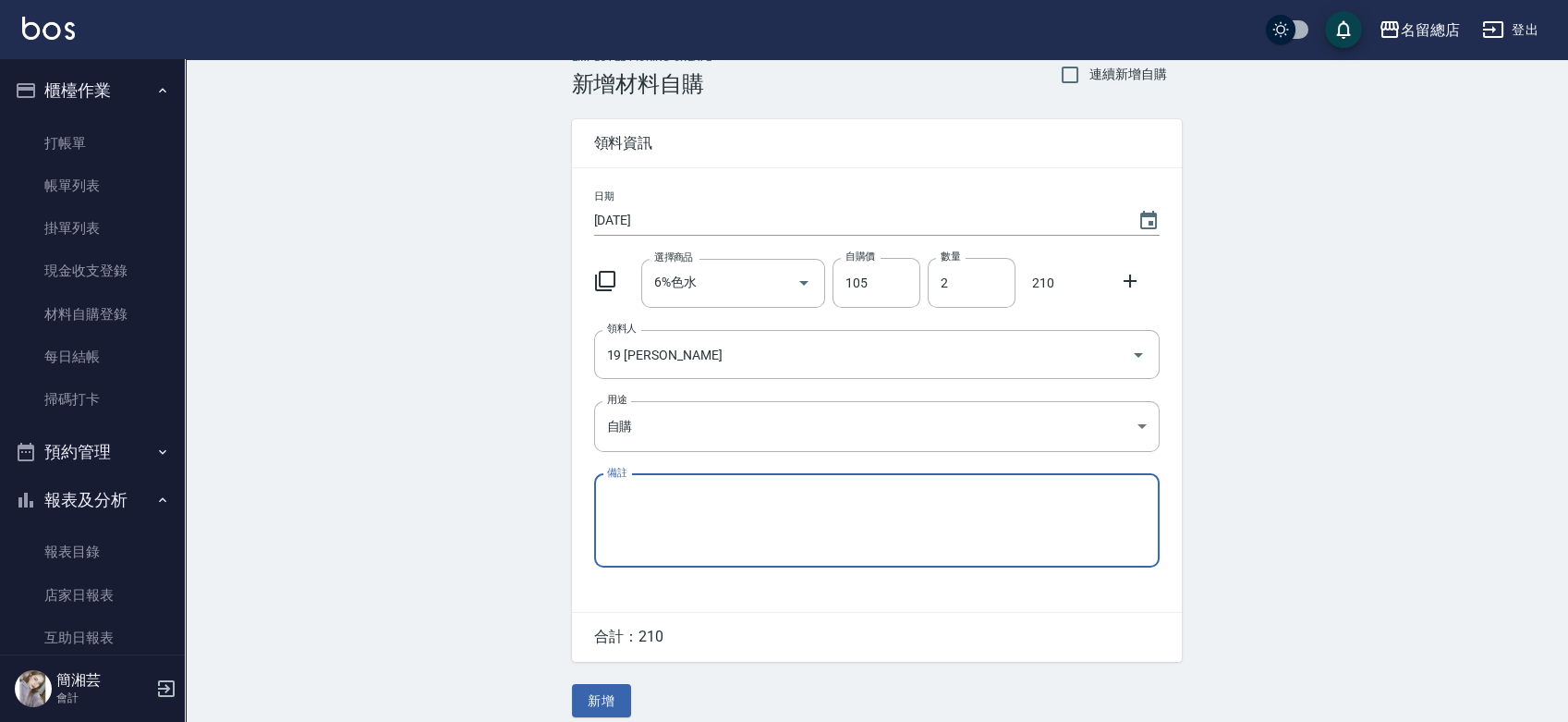
scroll to position [41, 0]
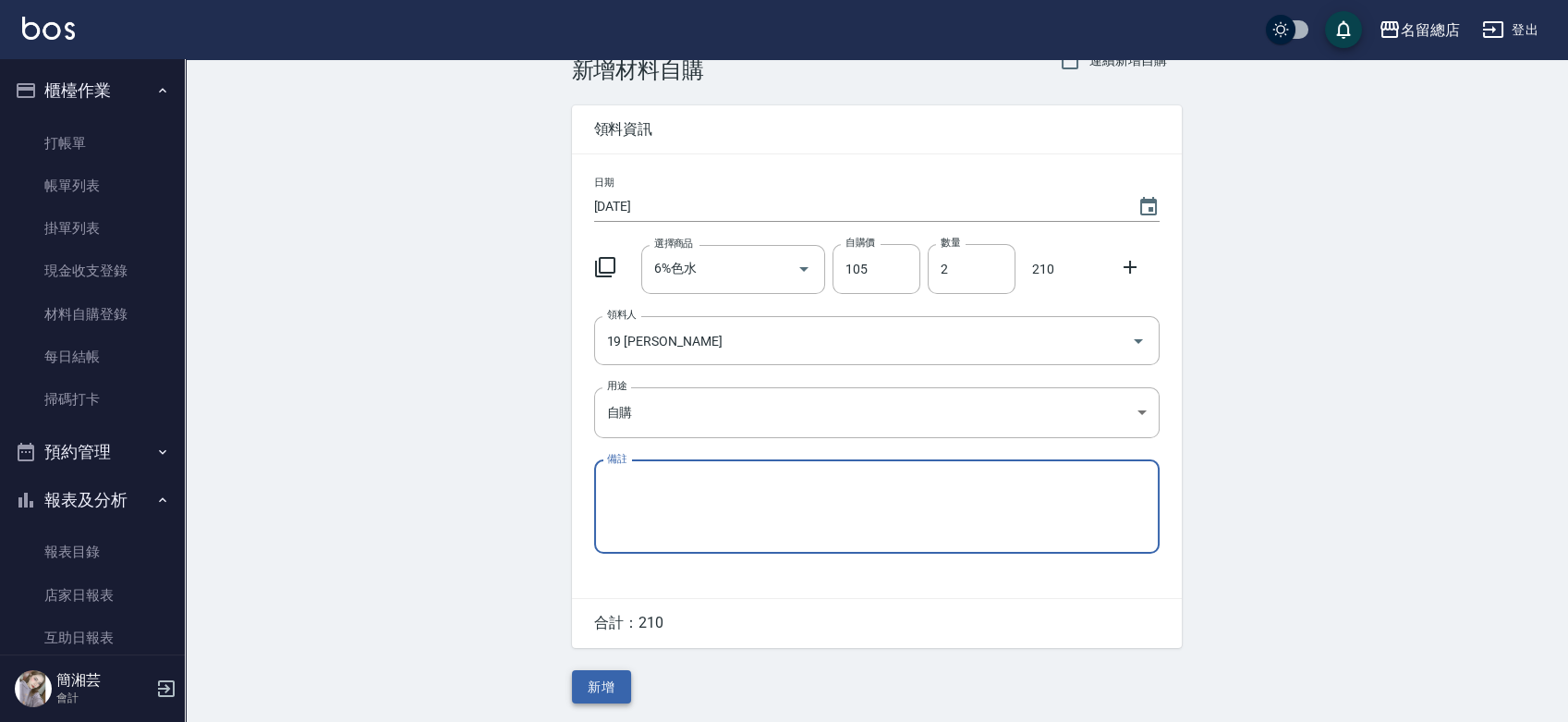
click at [607, 684] on button "新增" at bounding box center [601, 687] width 59 height 34
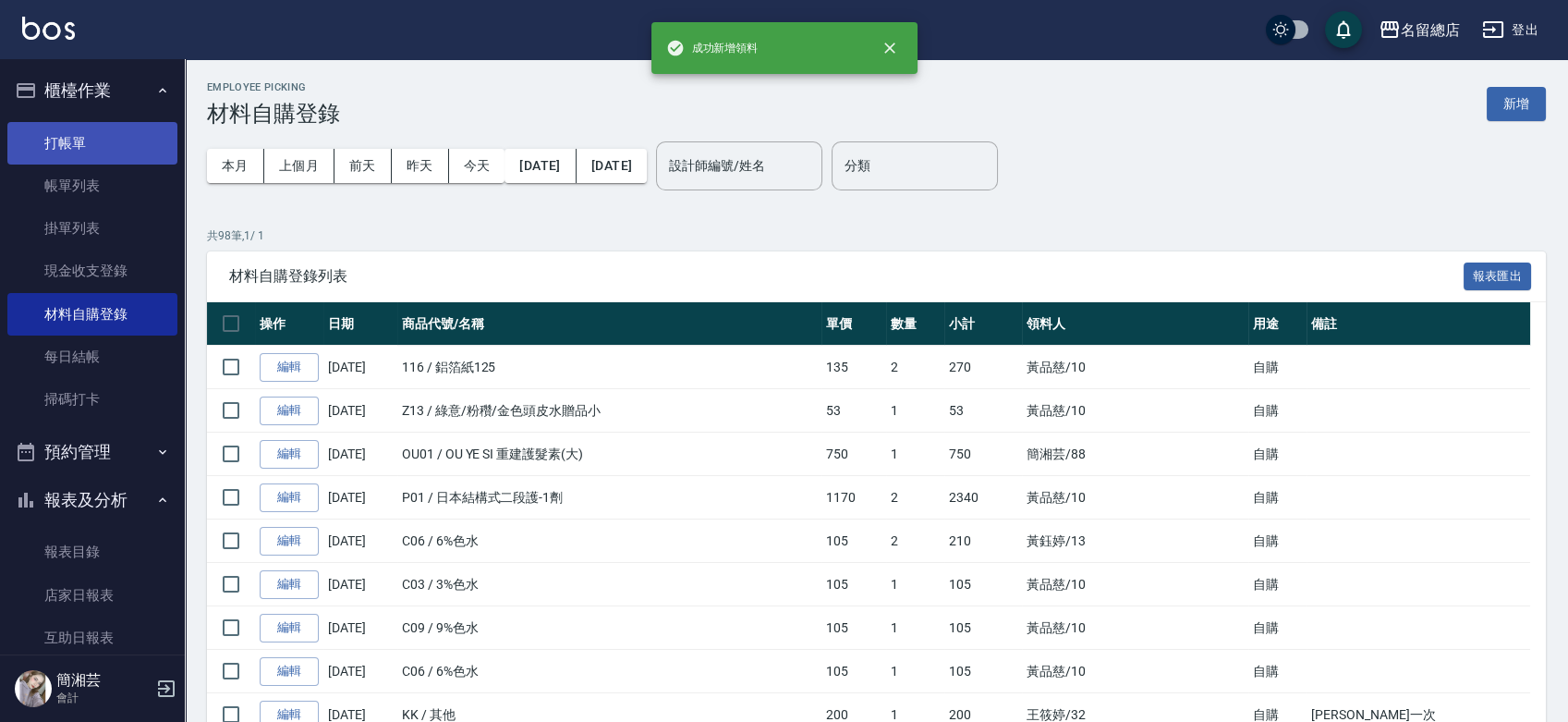
click at [107, 139] on link "打帳單" at bounding box center [92, 142] width 170 height 43
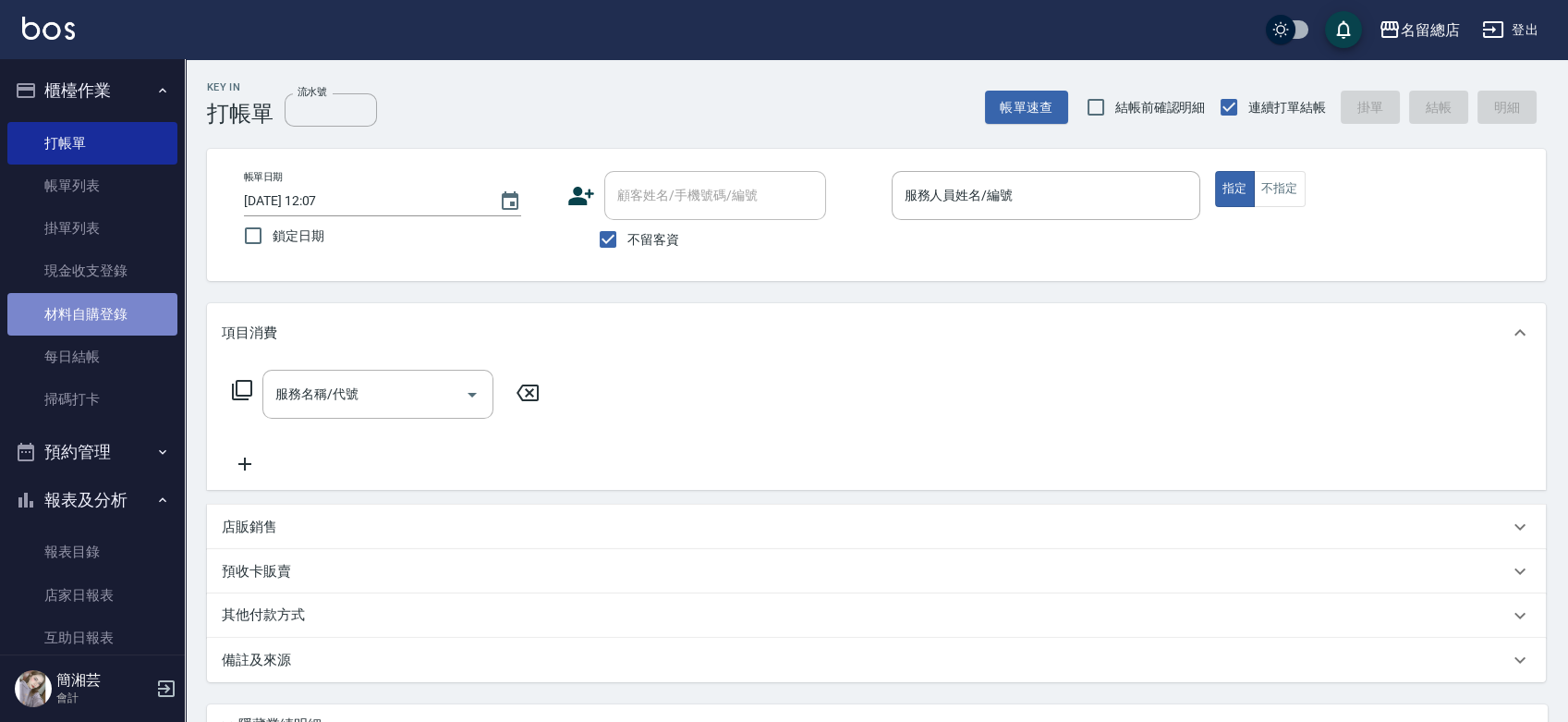
click at [104, 323] on link "材料自購登錄" at bounding box center [92, 314] width 170 height 43
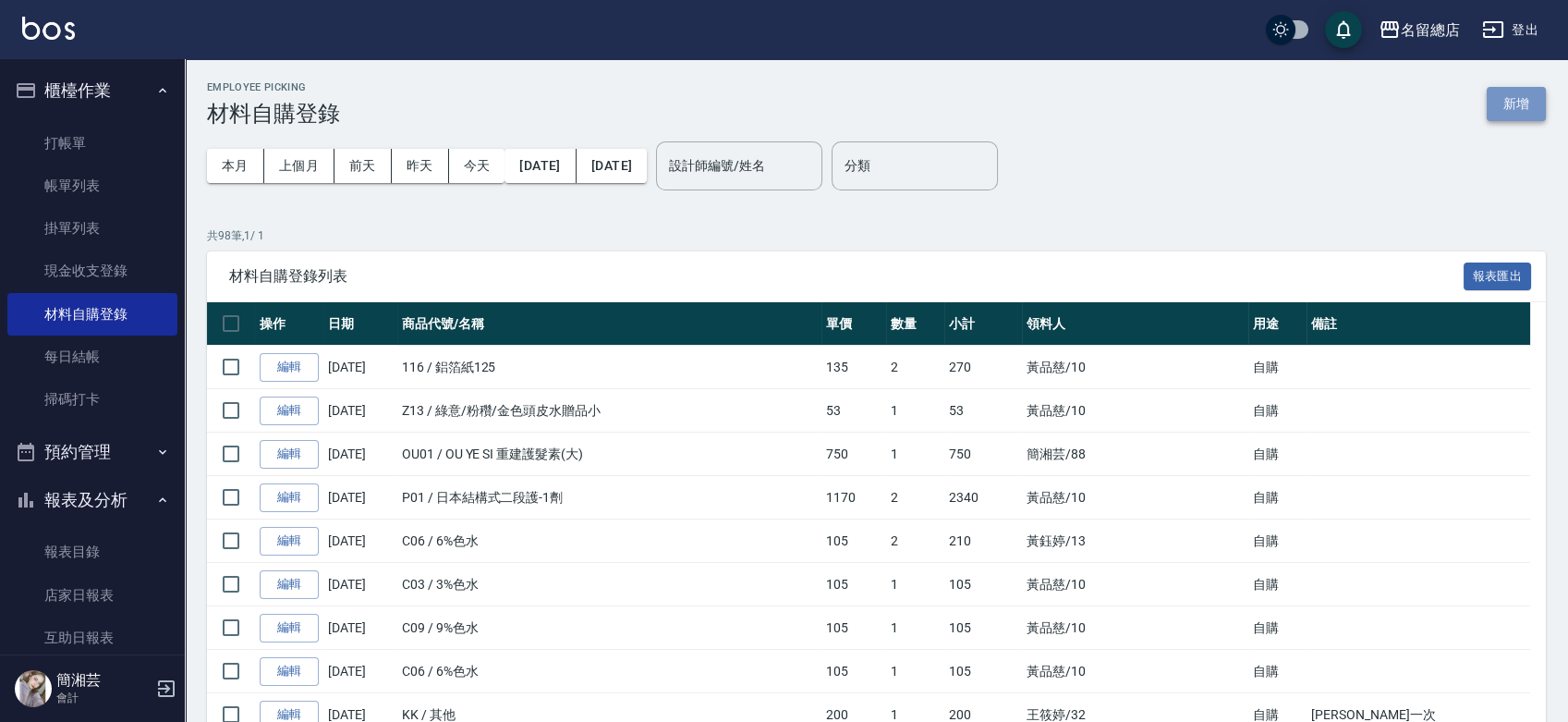
click at [1502, 107] on button "新增" at bounding box center [1517, 104] width 59 height 34
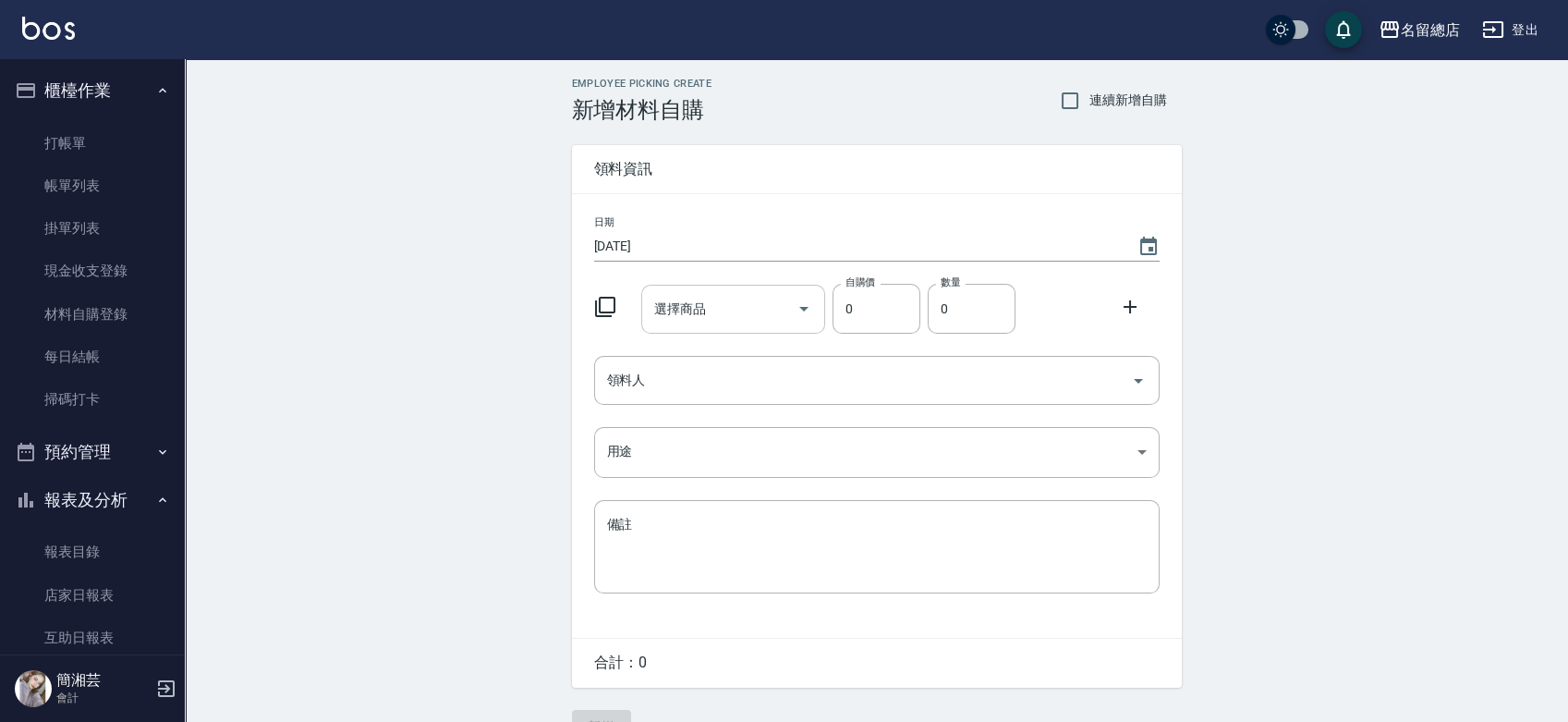
click at [738, 331] on div "選擇商品" at bounding box center [733, 310] width 184 height 49
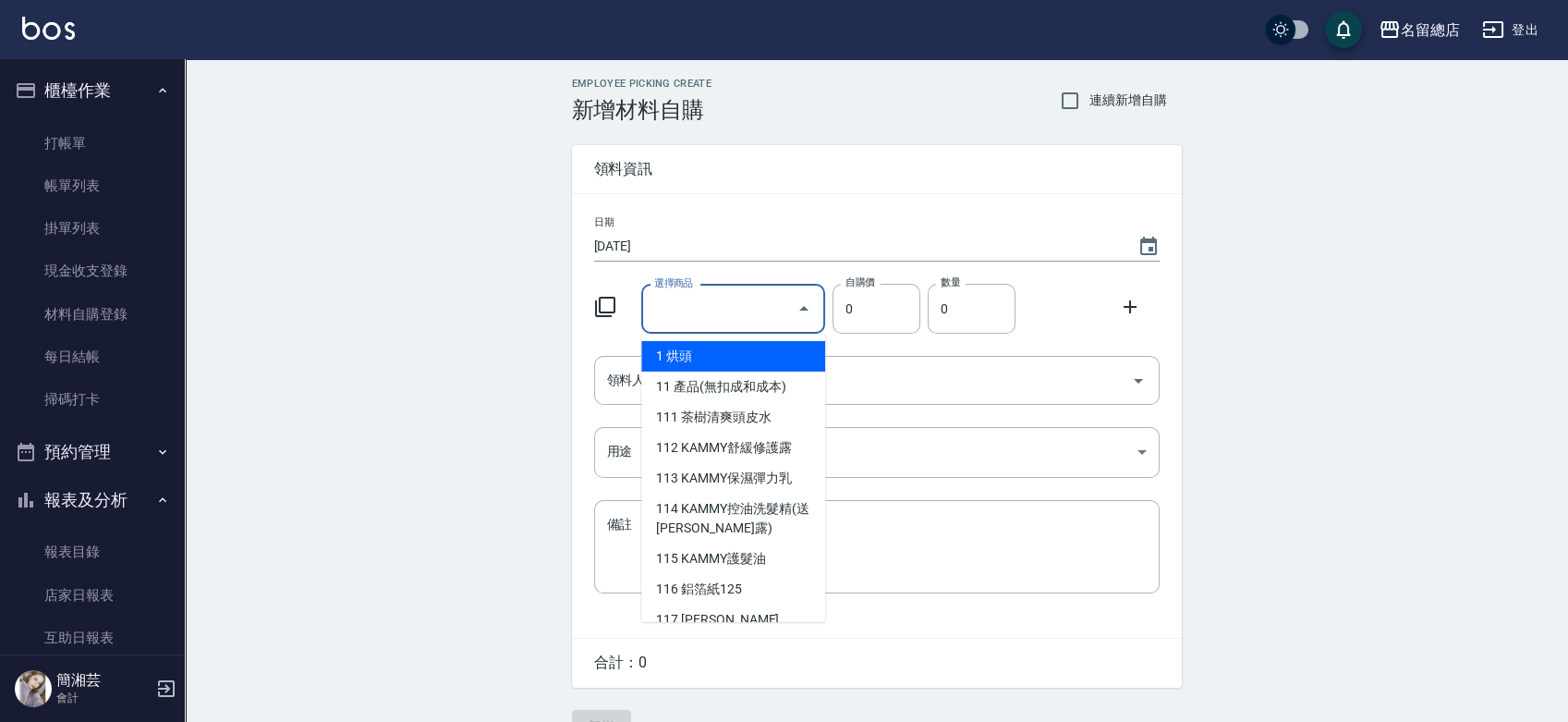
click at [748, 301] on input "選擇商品" at bounding box center [719, 309] width 140 height 32
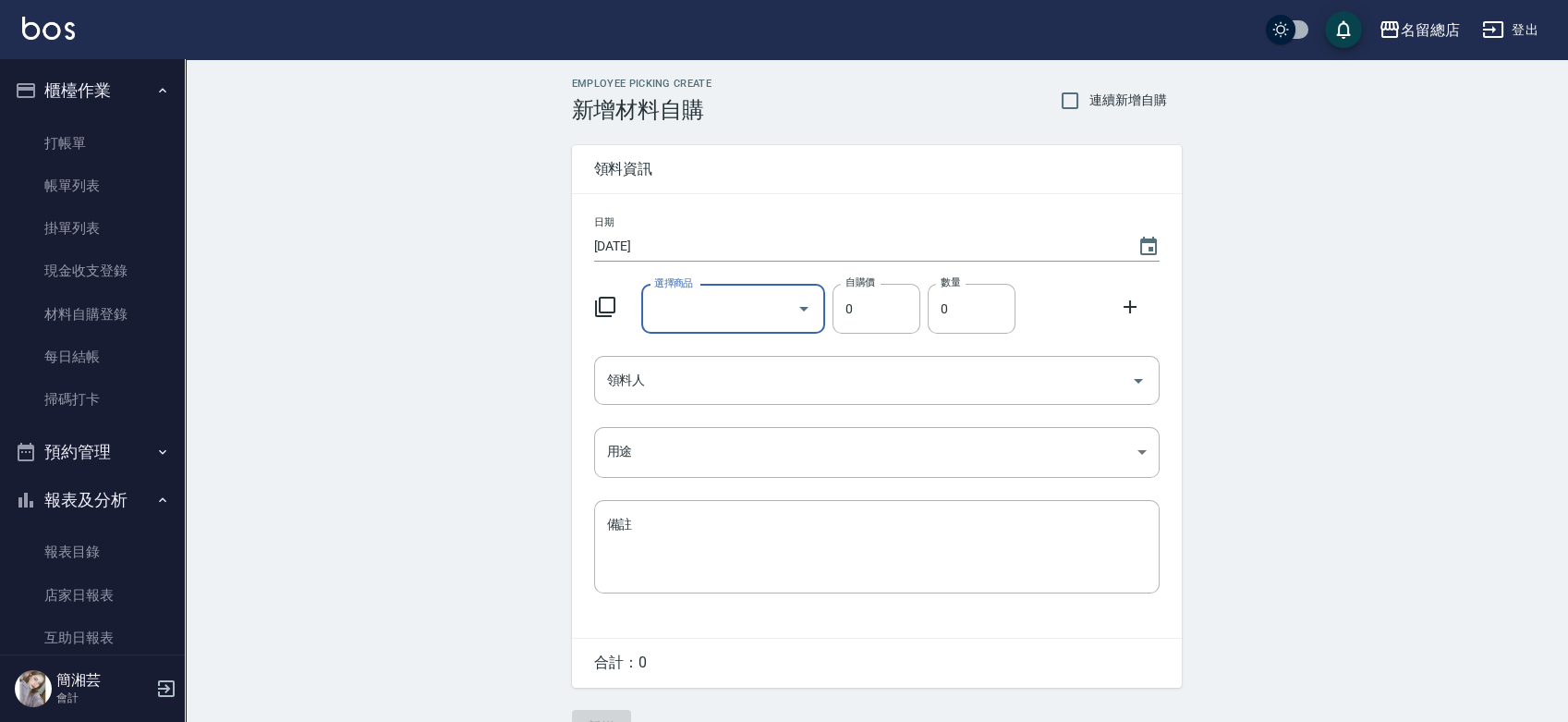
type input "6%色水"
click at [746, 368] on li "C06 6%色水" at bounding box center [733, 356] width 184 height 30
type input "105"
drag, startPoint x: 975, startPoint y: 313, endPoint x: 942, endPoint y: 317, distance: 33.2
click at [942, 317] on input "1" at bounding box center [972, 309] width 87 height 50
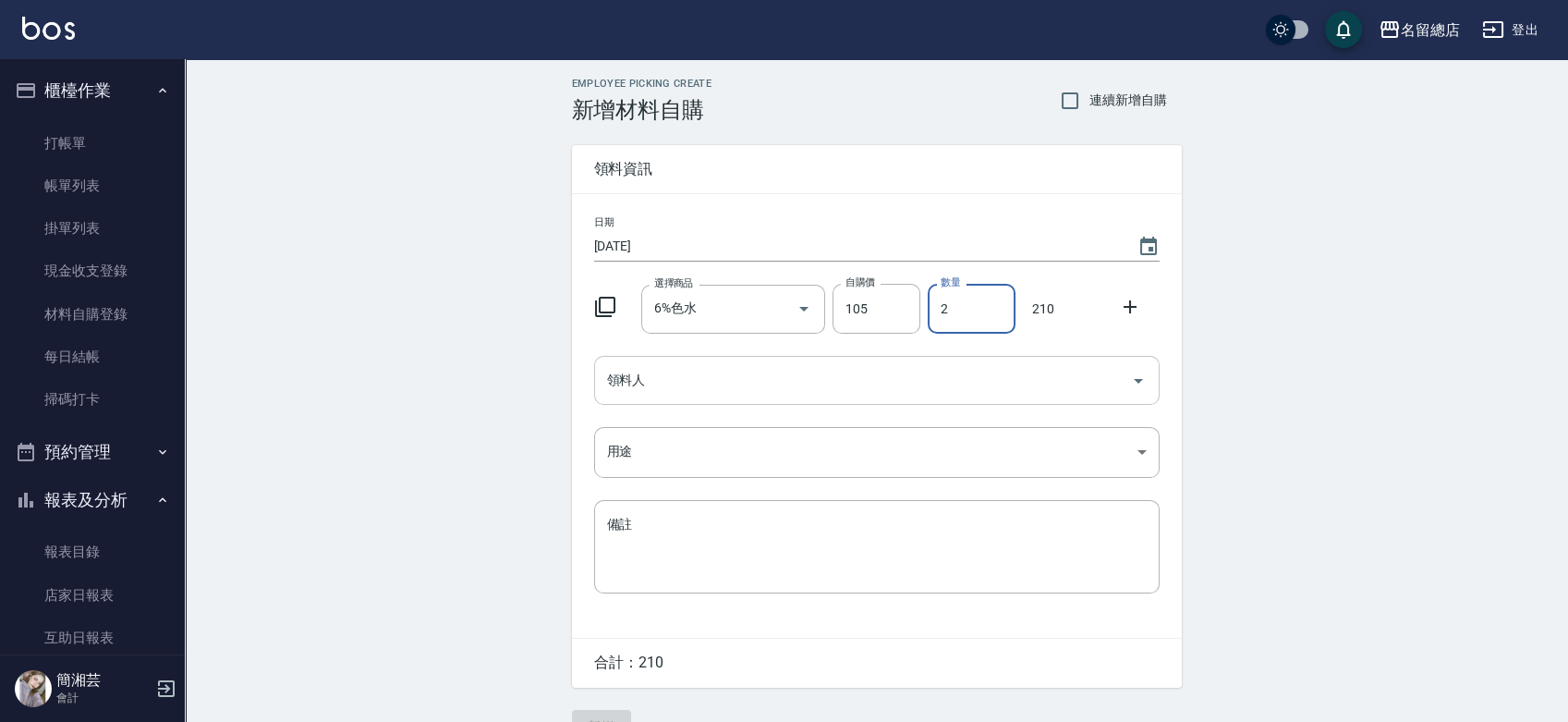
type input "2"
click at [944, 366] on input "領料人" at bounding box center [862, 380] width 521 height 32
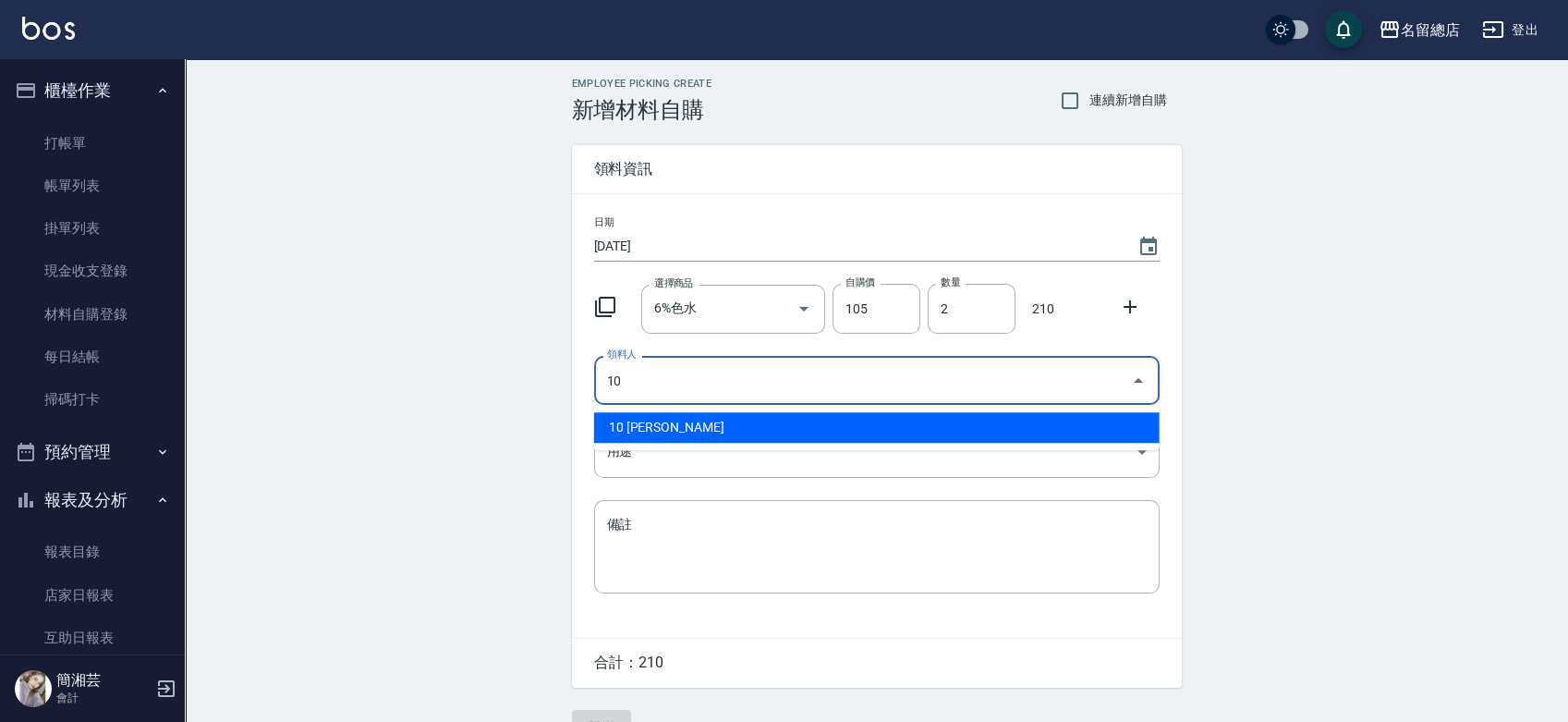
type input "10 [PERSON_NAME]"
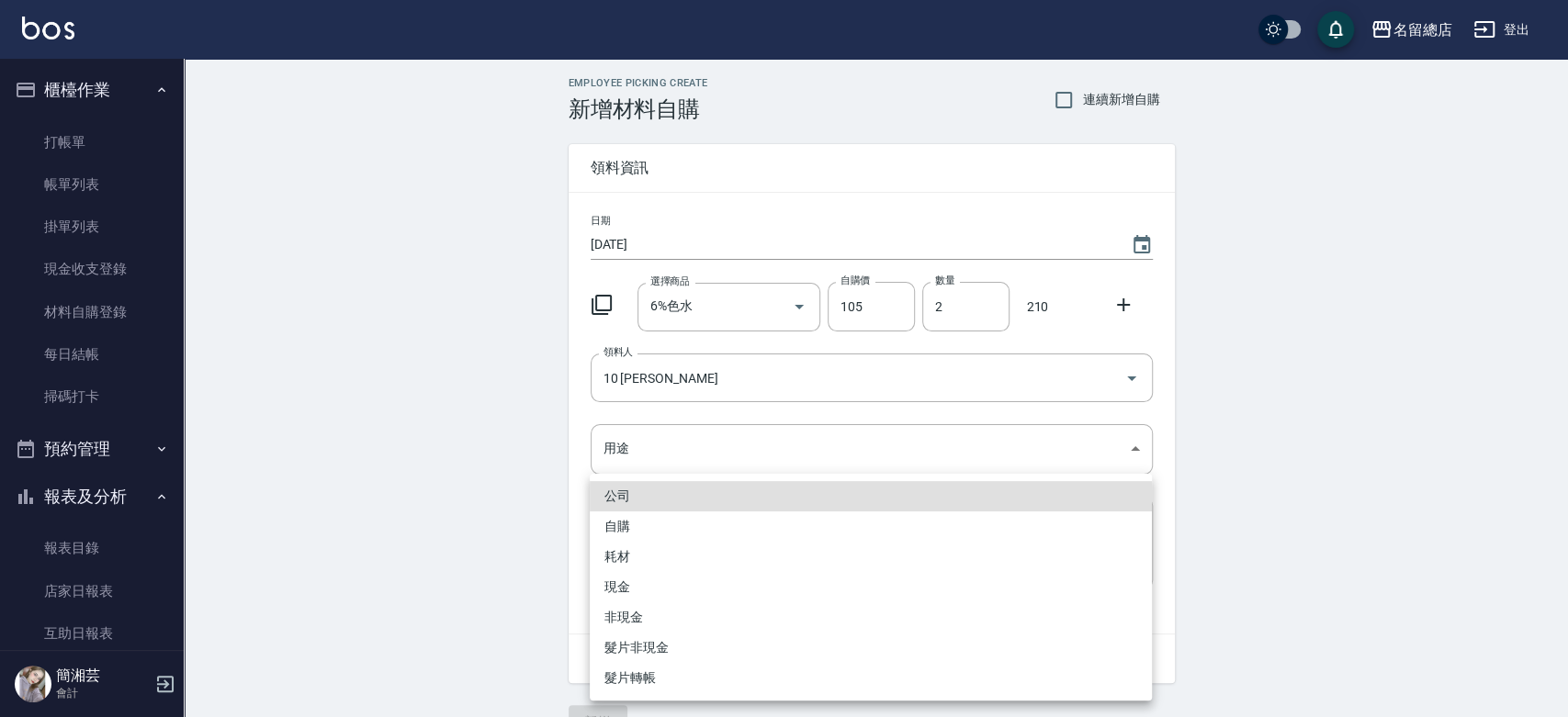
click at [625, 523] on li "自購" at bounding box center [871, 526] width 563 height 30
type input "自購"
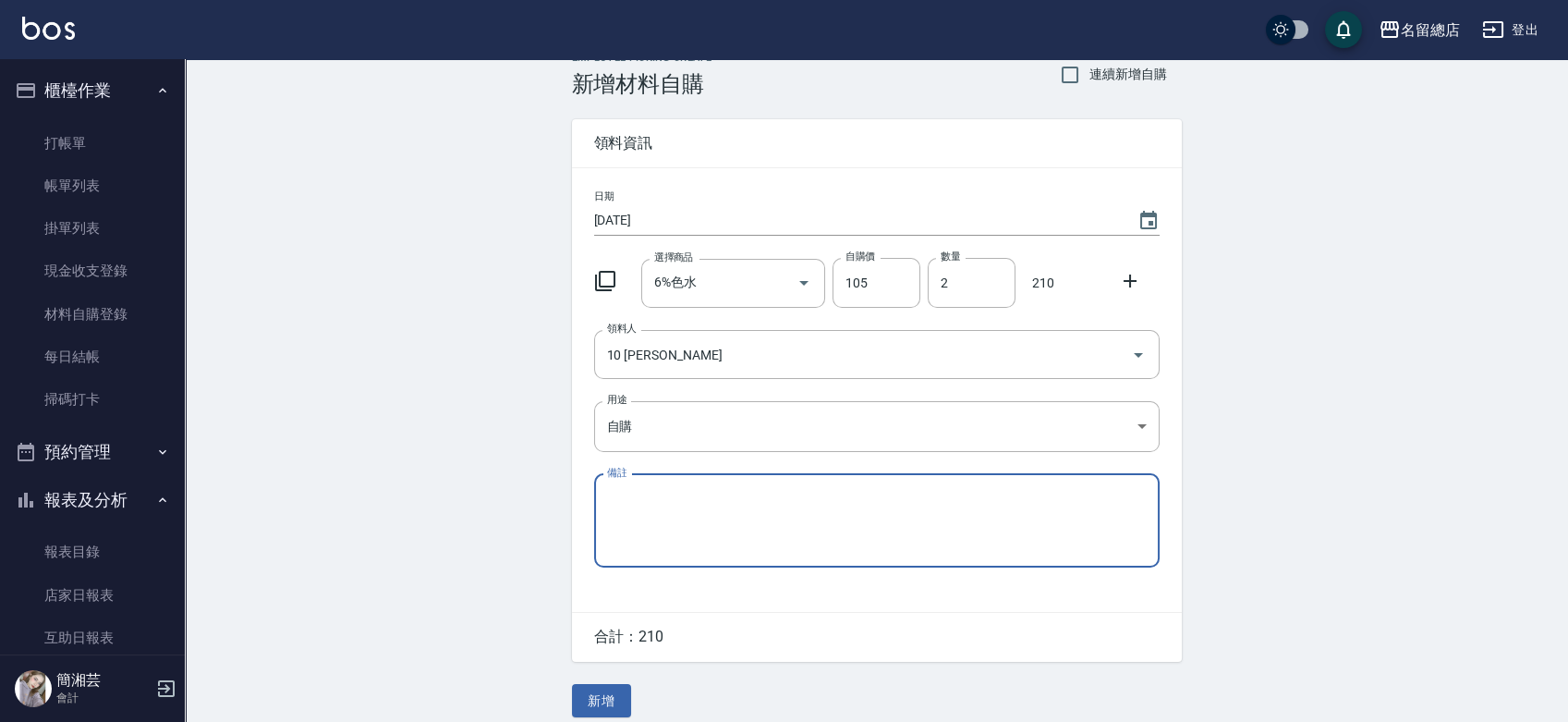
scroll to position [41, 0]
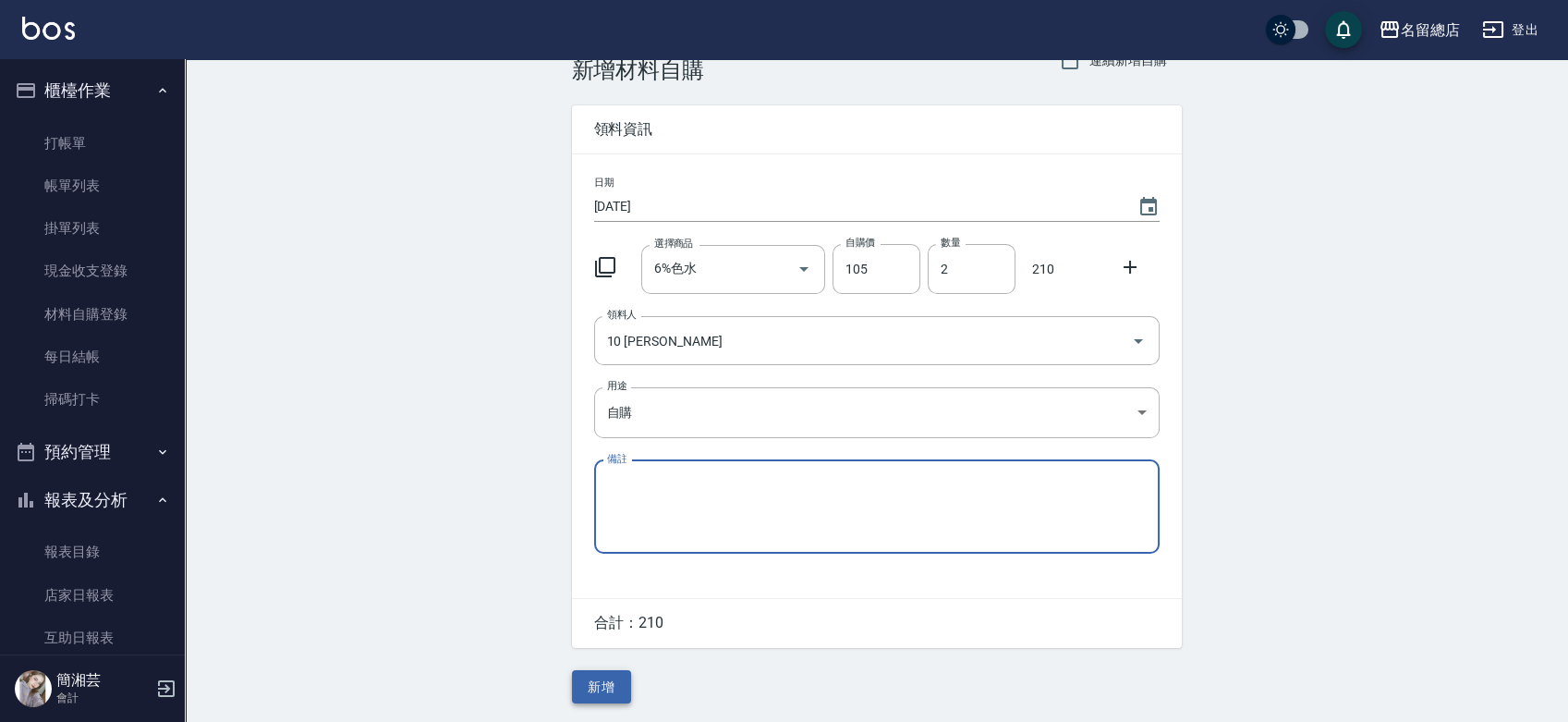
click at [591, 692] on button "新增" at bounding box center [601, 687] width 59 height 34
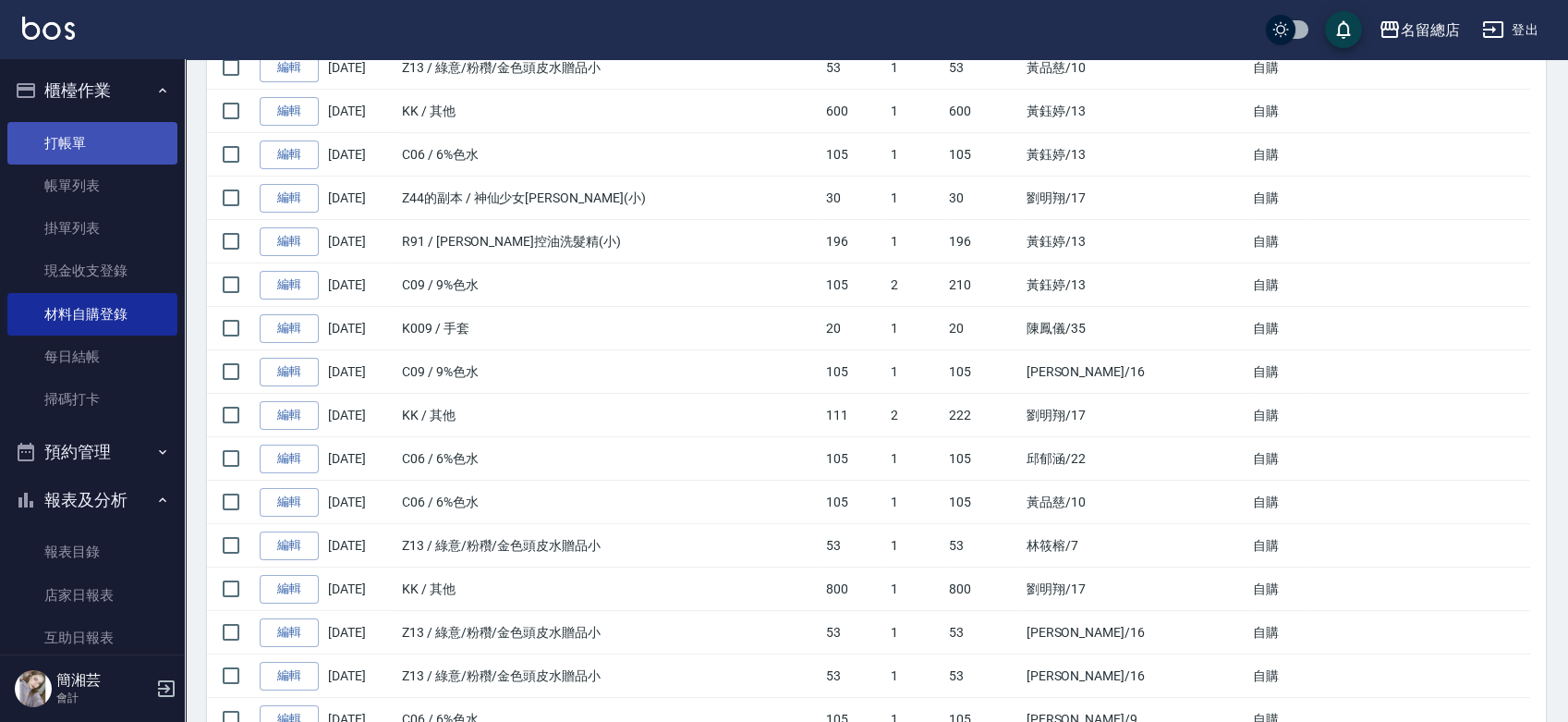
click at [87, 136] on link "打帳單" at bounding box center [92, 142] width 170 height 43
